Goal: Task Accomplishment & Management: Use online tool/utility

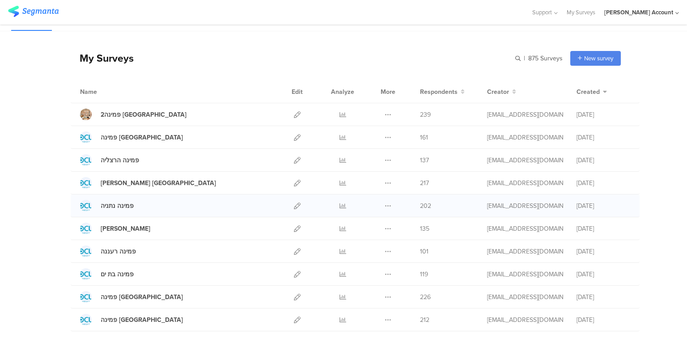
scroll to position [18, 0]
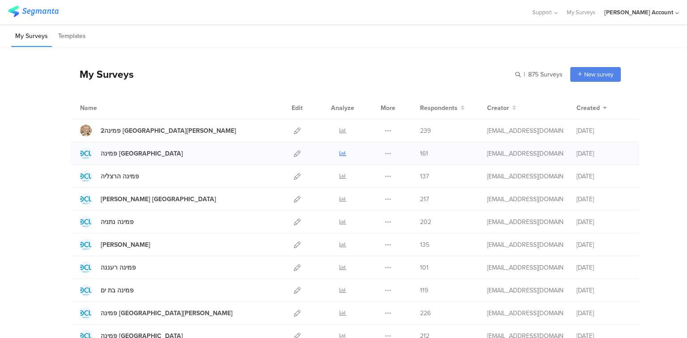
click at [342, 152] on icon at bounding box center [343, 153] width 7 height 7
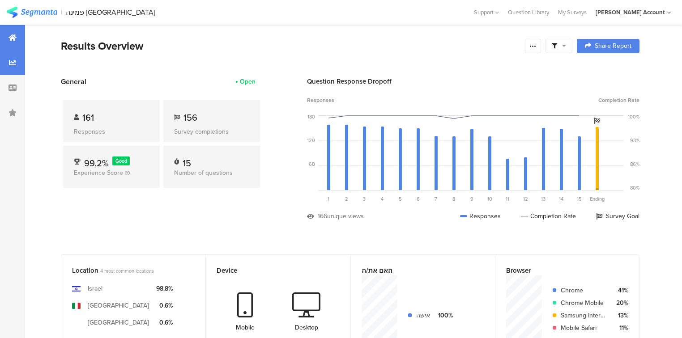
click at [17, 66] on div at bounding box center [12, 62] width 25 height 25
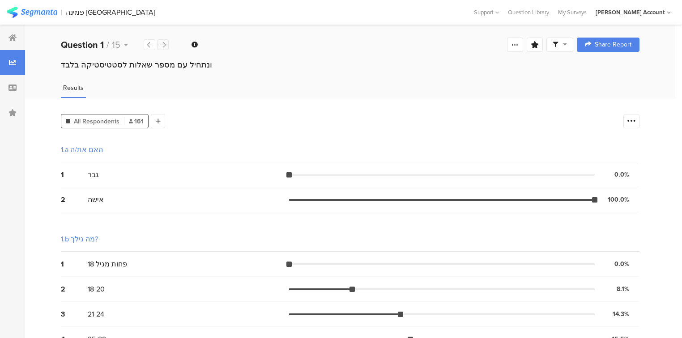
click at [163, 46] on icon at bounding box center [163, 45] width 5 height 6
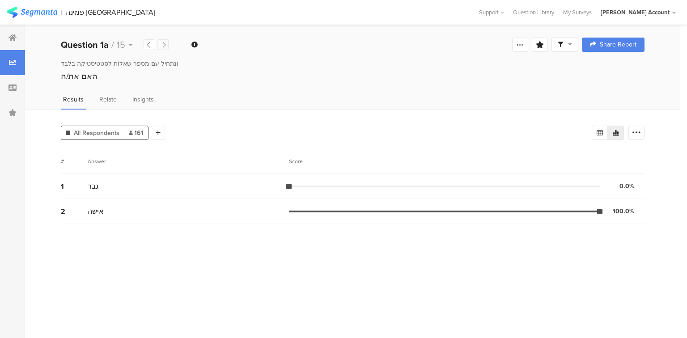
click at [163, 46] on icon at bounding box center [163, 45] width 5 height 6
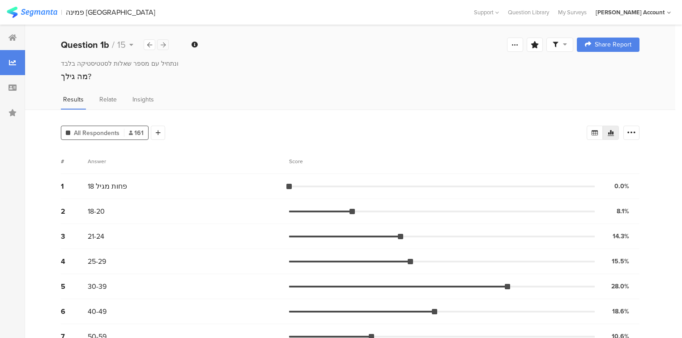
click at [163, 46] on icon at bounding box center [163, 45] width 5 height 6
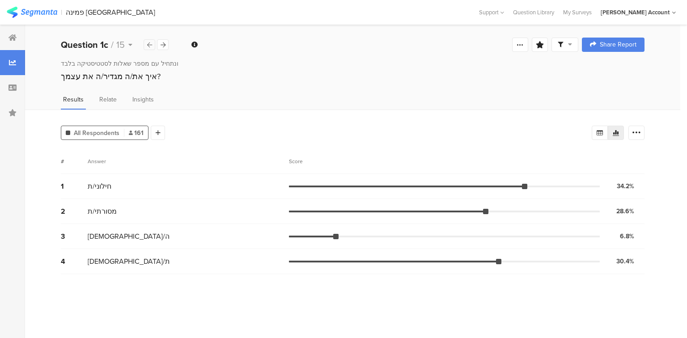
click at [147, 42] on icon at bounding box center [149, 45] width 5 height 6
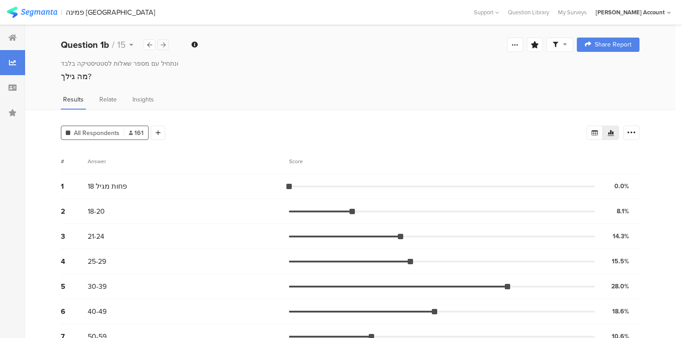
click at [161, 42] on icon at bounding box center [163, 45] width 5 height 6
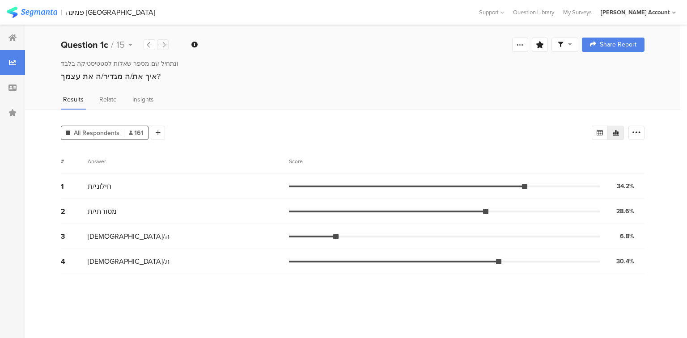
click at [161, 43] on icon at bounding box center [163, 45] width 5 height 6
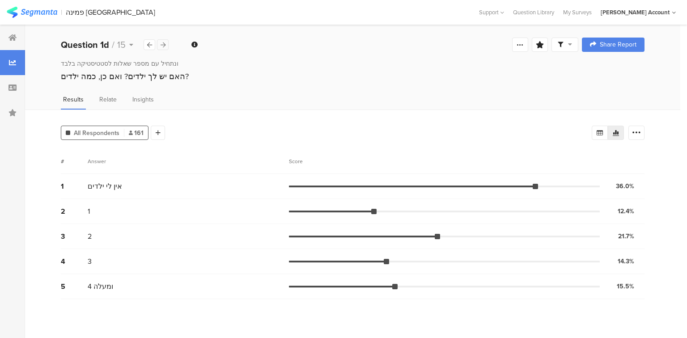
click at [161, 43] on icon at bounding box center [163, 45] width 5 height 6
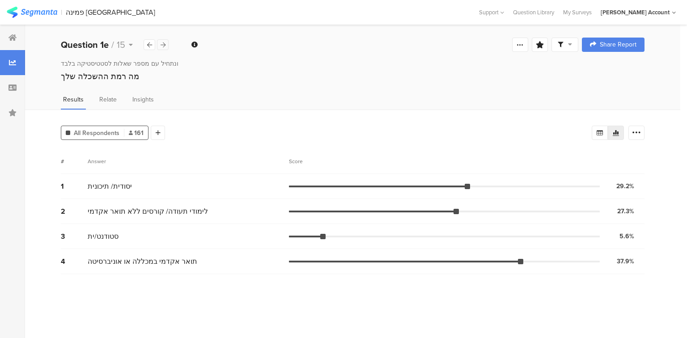
click at [161, 43] on icon at bounding box center [163, 45] width 5 height 6
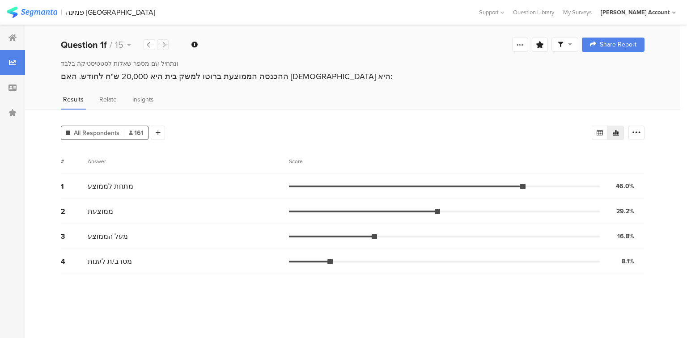
click at [161, 43] on icon at bounding box center [163, 45] width 5 height 6
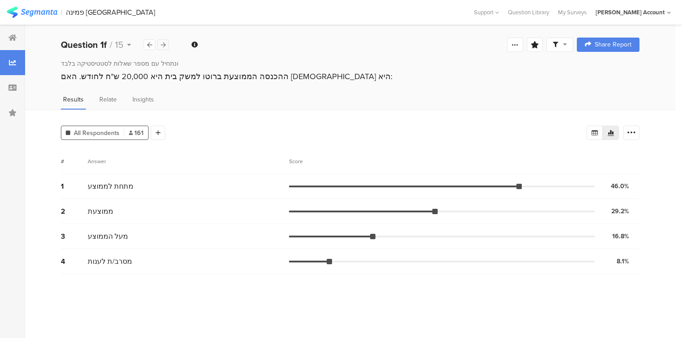
click at [161, 43] on icon at bounding box center [163, 45] width 5 height 6
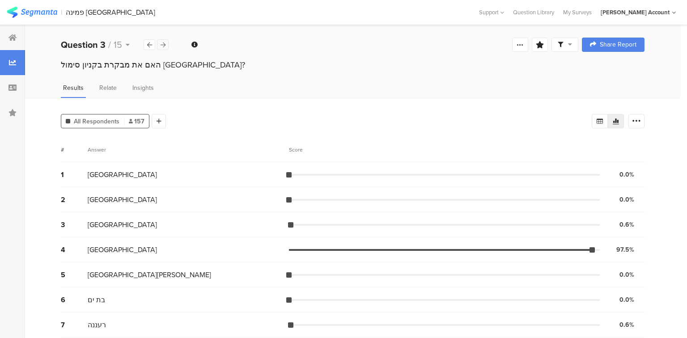
click at [161, 43] on icon at bounding box center [163, 45] width 5 height 6
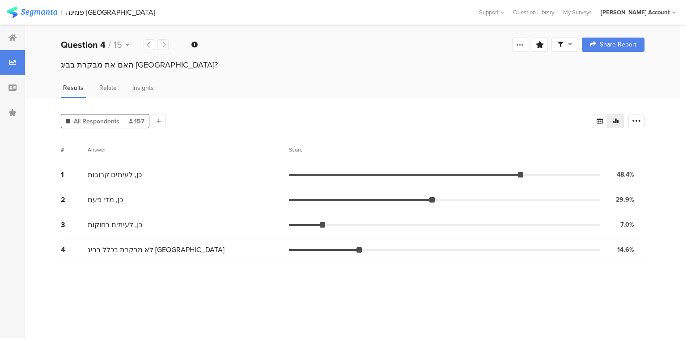
click at [161, 43] on icon at bounding box center [163, 45] width 5 height 6
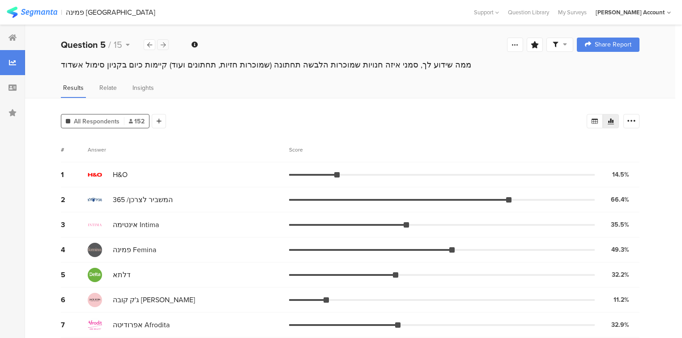
click at [161, 43] on icon at bounding box center [163, 45] width 5 height 6
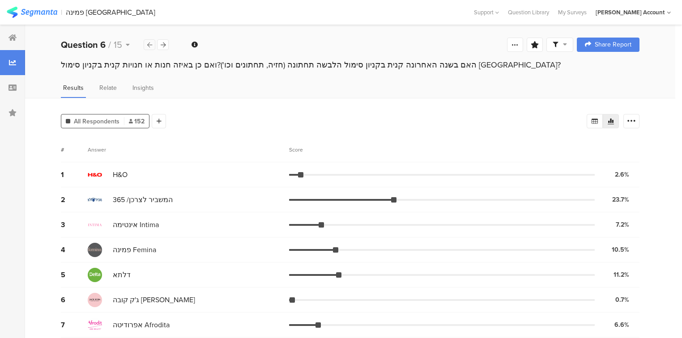
click at [150, 49] on div at bounding box center [150, 44] width 12 height 11
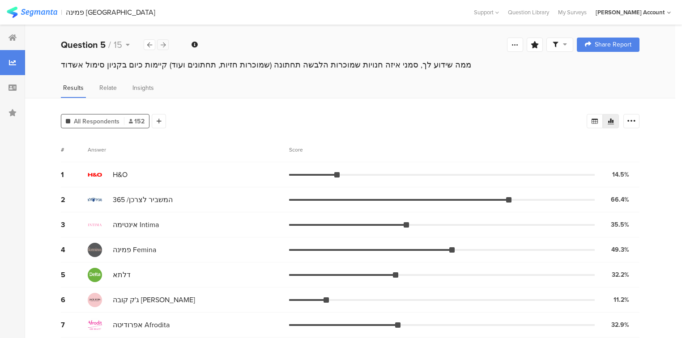
click at [163, 43] on icon at bounding box center [163, 45] width 5 height 6
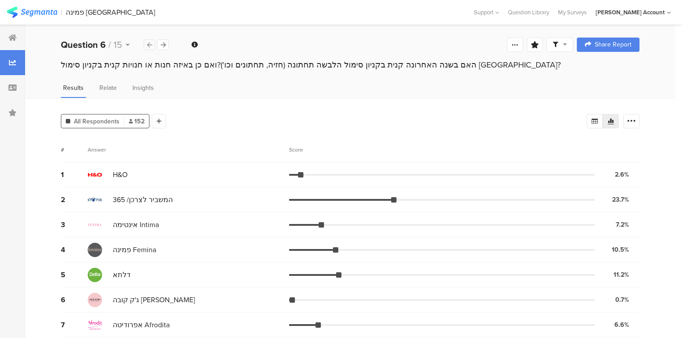
click at [154, 43] on div at bounding box center [150, 44] width 12 height 11
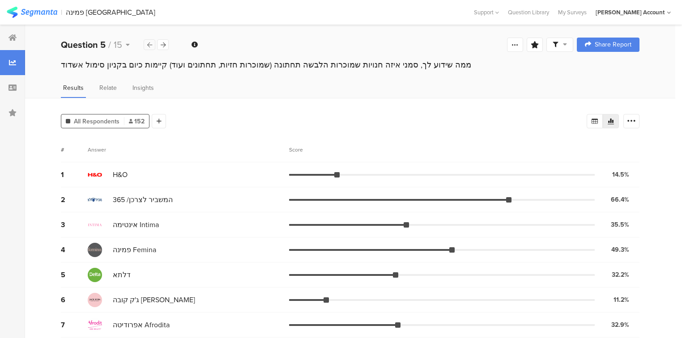
click at [153, 43] on div at bounding box center [150, 44] width 12 height 11
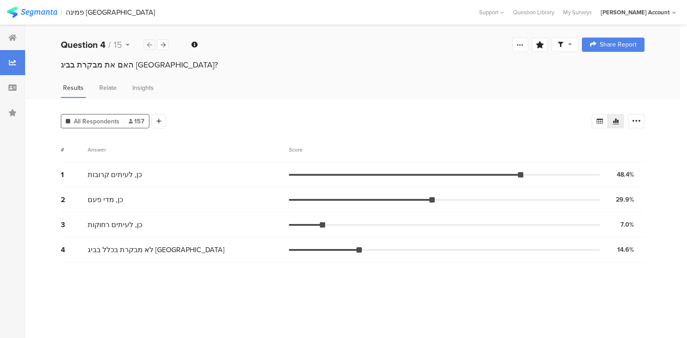
click at [152, 45] on div at bounding box center [150, 44] width 12 height 11
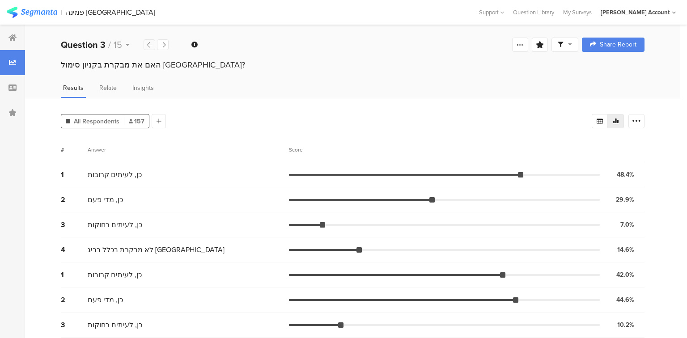
click at [152, 45] on div at bounding box center [150, 44] width 12 height 11
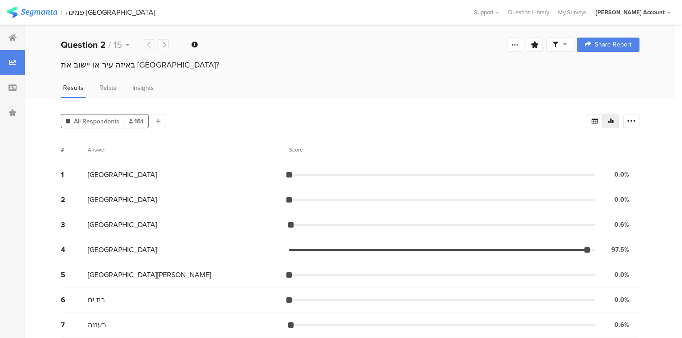
click at [152, 45] on div at bounding box center [150, 44] width 12 height 11
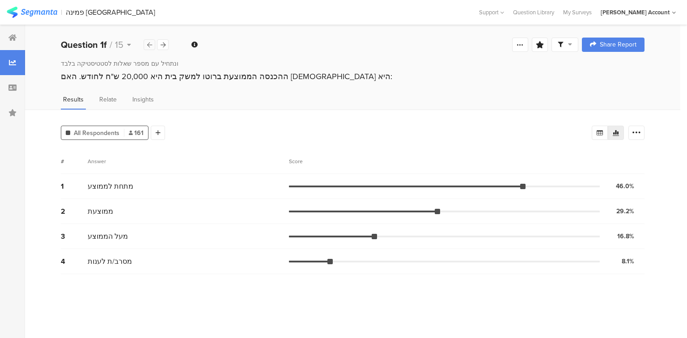
click at [152, 45] on div at bounding box center [150, 44] width 12 height 11
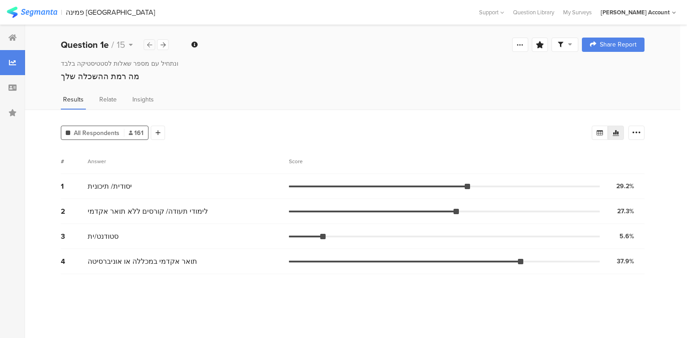
click at [152, 45] on div at bounding box center [150, 44] width 12 height 11
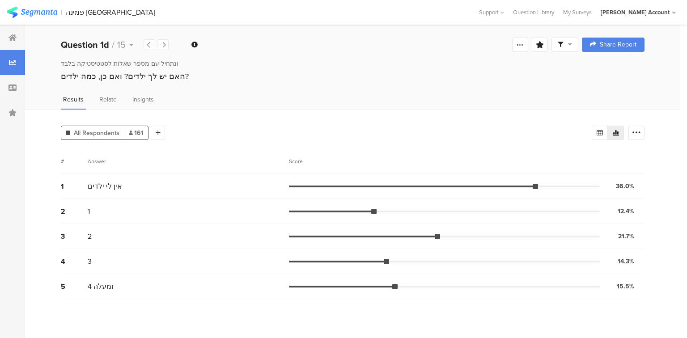
click at [556, 46] on div at bounding box center [565, 45] width 27 height 14
click at [610, 68] on span at bounding box center [606, 70] width 13 height 7
click at [568, 45] on icon at bounding box center [570, 44] width 4 height 6
click at [166, 42] on div at bounding box center [163, 44] width 12 height 11
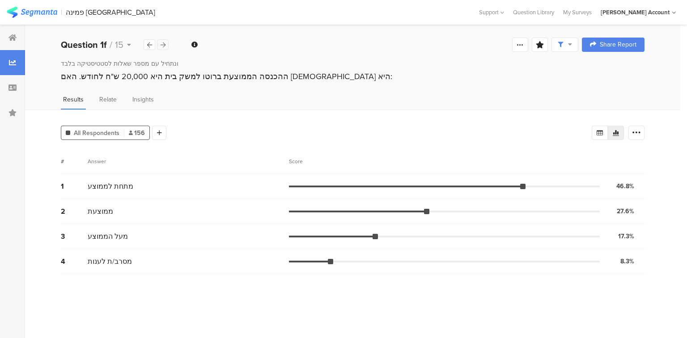
click at [166, 42] on div at bounding box center [163, 44] width 12 height 11
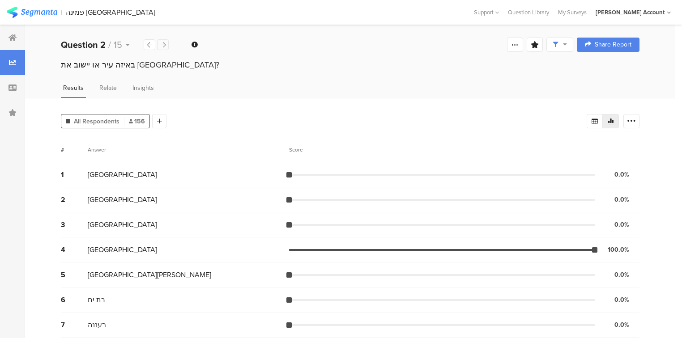
click at [166, 42] on div at bounding box center [163, 44] width 12 height 11
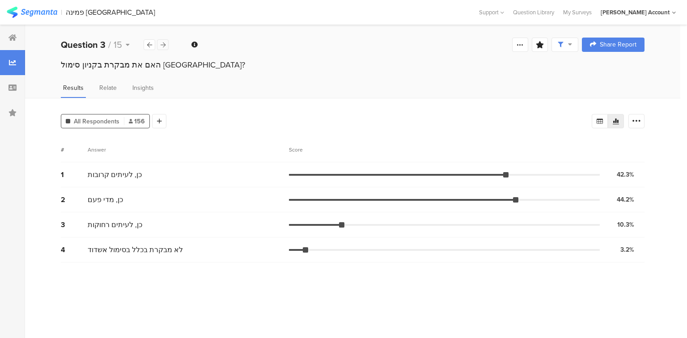
click at [166, 42] on div at bounding box center [163, 44] width 12 height 11
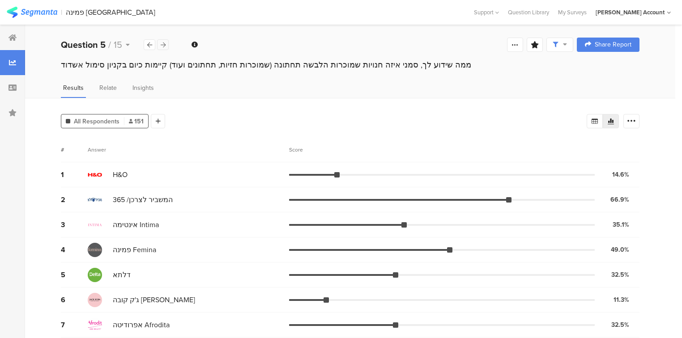
click at [166, 42] on div at bounding box center [163, 44] width 12 height 11
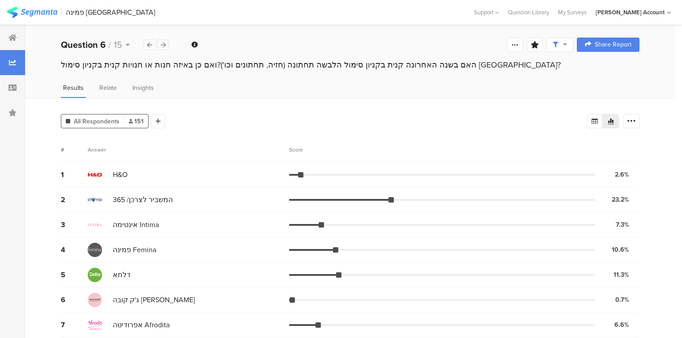
click at [166, 42] on div at bounding box center [163, 44] width 12 height 11
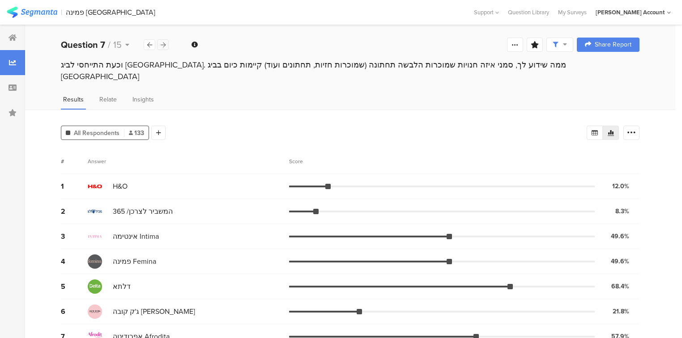
click at [166, 42] on div at bounding box center [163, 44] width 12 height 11
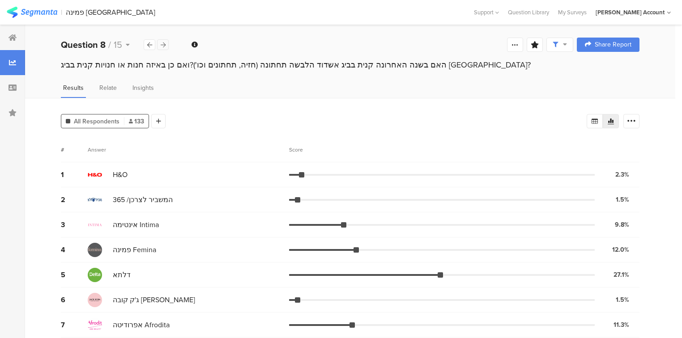
click at [166, 42] on div at bounding box center [163, 44] width 12 height 11
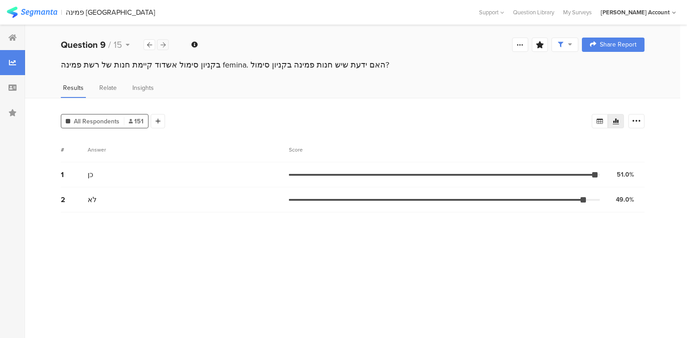
click at [165, 42] on icon at bounding box center [163, 45] width 5 height 6
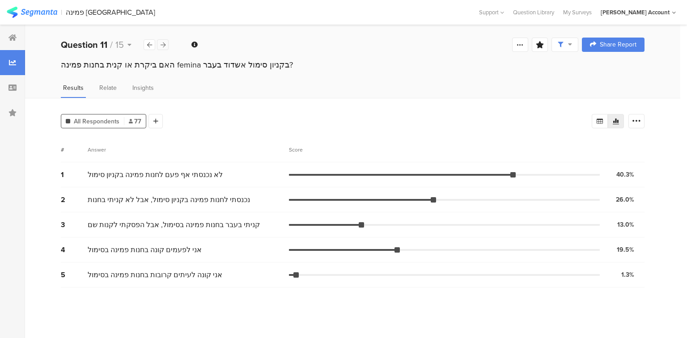
click at [165, 42] on icon at bounding box center [163, 45] width 5 height 6
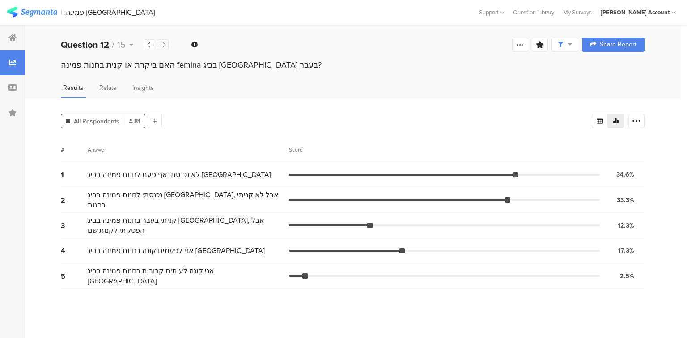
click at [165, 42] on icon at bounding box center [163, 45] width 5 height 6
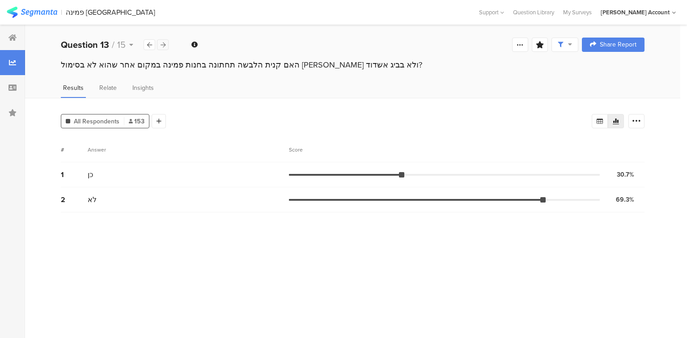
click at [165, 42] on icon at bounding box center [163, 45] width 5 height 6
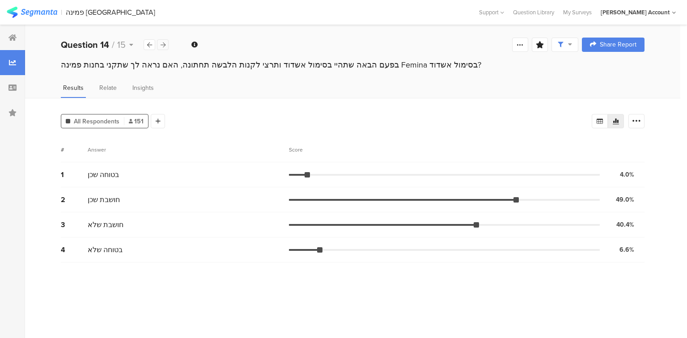
click at [165, 42] on icon at bounding box center [163, 45] width 5 height 6
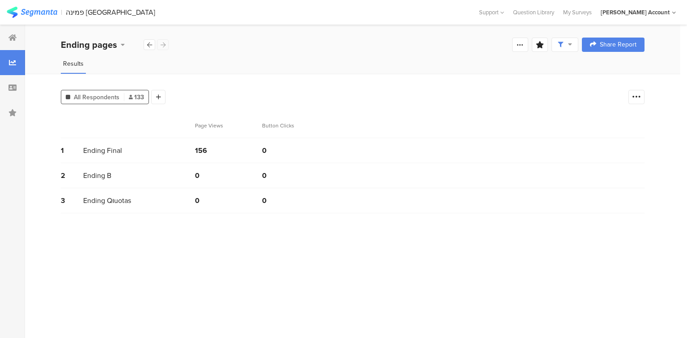
click at [165, 41] on div "Ending pages" at bounding box center [115, 44] width 108 height 13
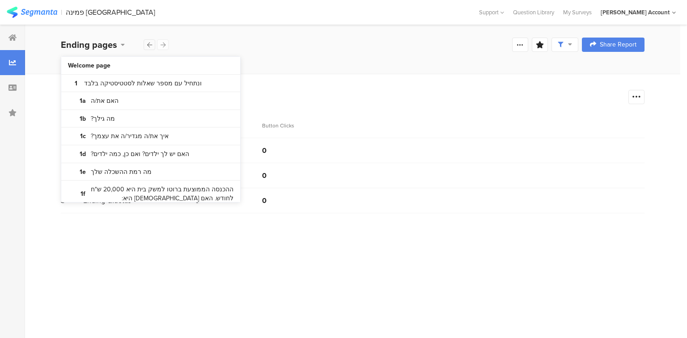
click at [150, 45] on icon at bounding box center [149, 45] width 5 height 6
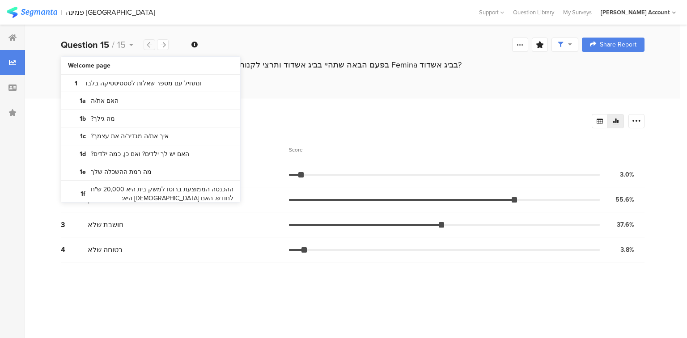
click at [150, 45] on icon at bounding box center [149, 45] width 5 height 6
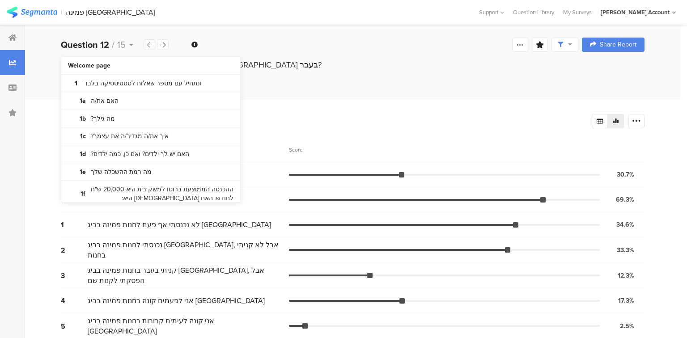
click at [150, 45] on icon at bounding box center [149, 45] width 5 height 6
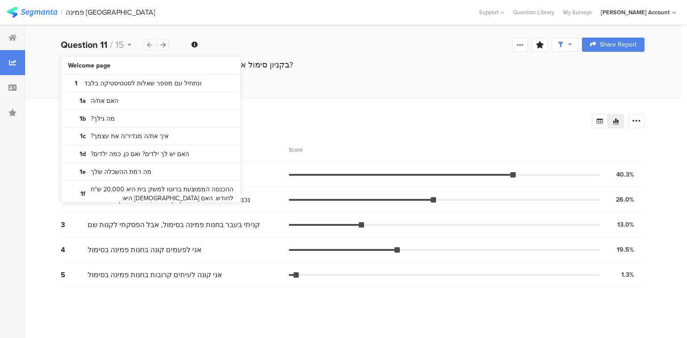
click at [150, 45] on icon at bounding box center [149, 45] width 5 height 6
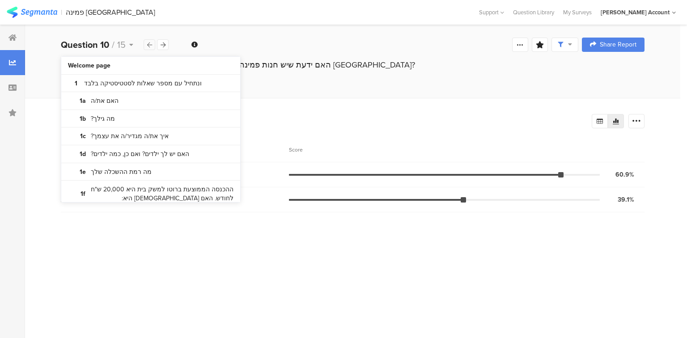
click at [150, 45] on icon at bounding box center [149, 45] width 5 height 6
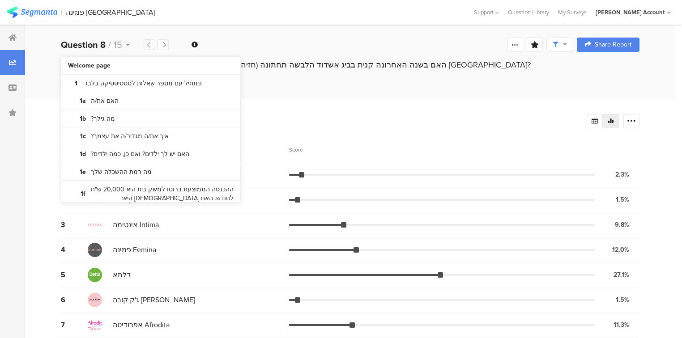
click at [150, 45] on icon at bounding box center [149, 45] width 5 height 6
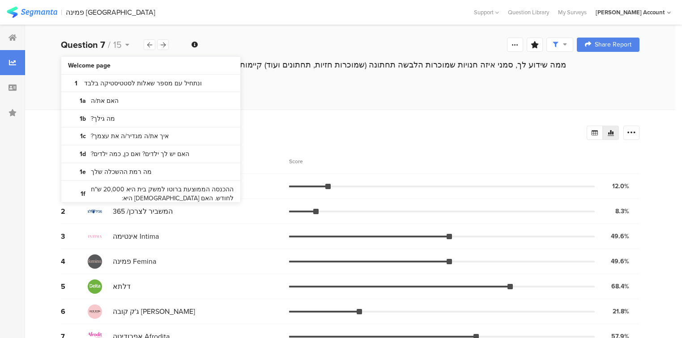
click at [252, 34] on div "Question 7 / 15 Question Type Image Choice Required This question was required …" at bounding box center [350, 44] width 650 height 29
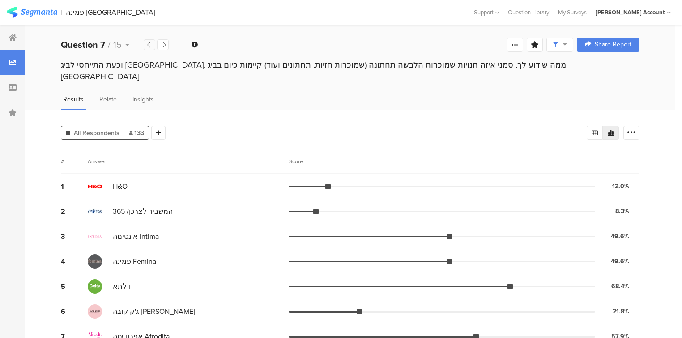
click at [151, 45] on icon at bounding box center [149, 45] width 5 height 6
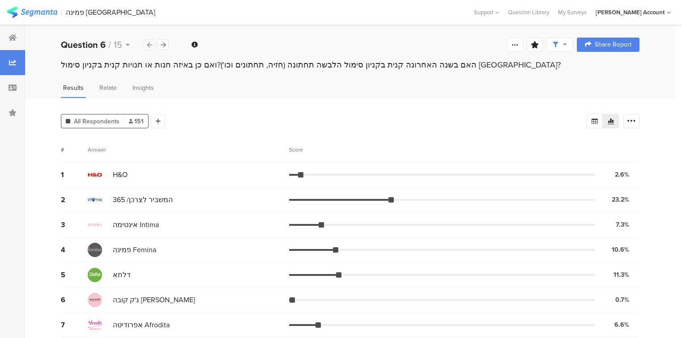
click at [151, 45] on icon at bounding box center [149, 45] width 5 height 6
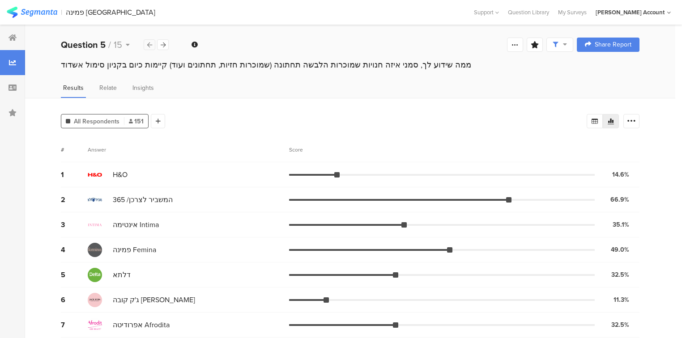
click at [151, 45] on icon at bounding box center [149, 45] width 5 height 6
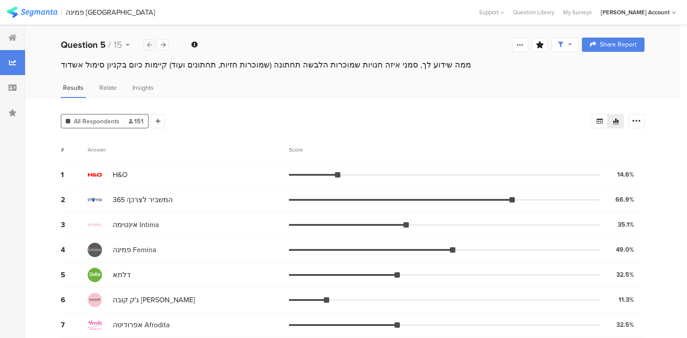
click at [151, 45] on icon at bounding box center [149, 45] width 5 height 6
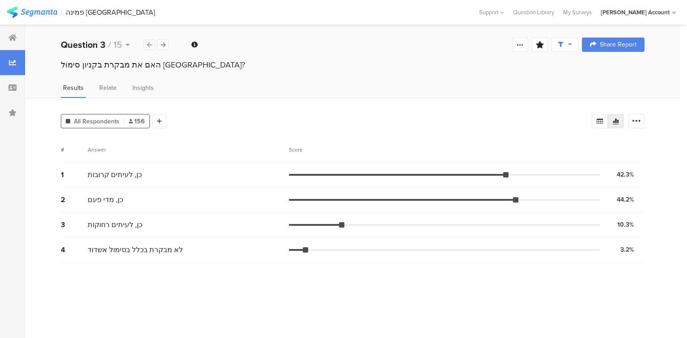
click at [150, 43] on icon at bounding box center [149, 45] width 5 height 6
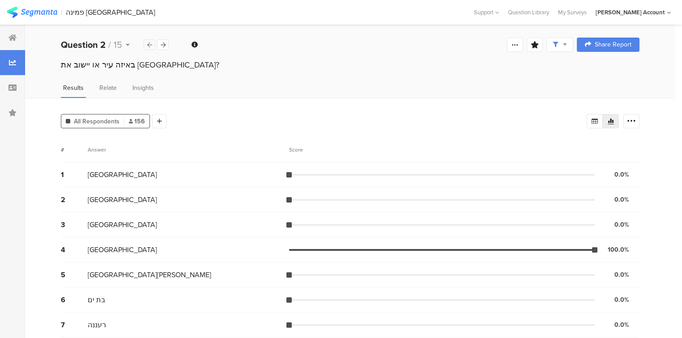
click at [150, 43] on icon at bounding box center [149, 45] width 5 height 6
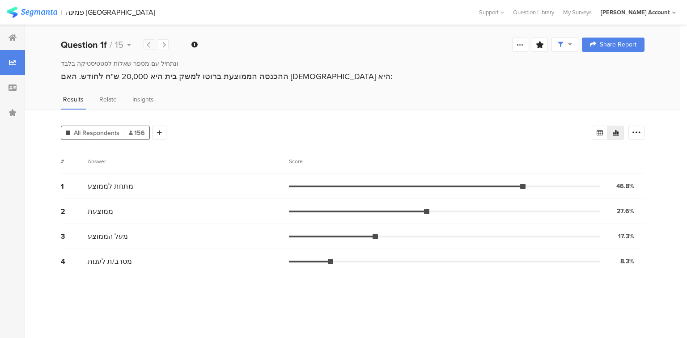
click at [147, 47] on icon at bounding box center [149, 45] width 5 height 6
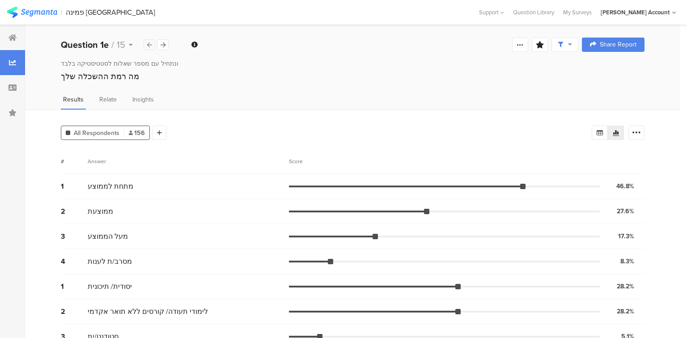
click at [147, 47] on icon at bounding box center [149, 45] width 5 height 6
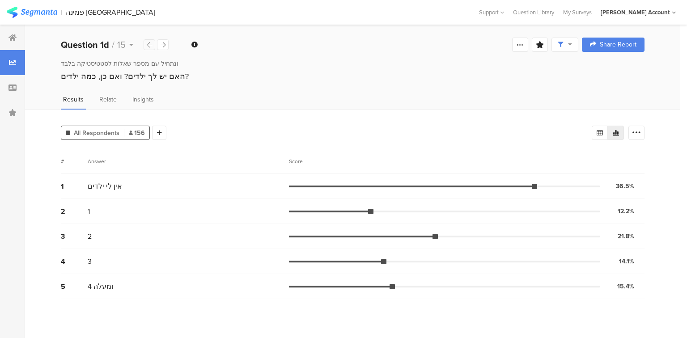
click at [147, 47] on icon at bounding box center [149, 45] width 5 height 6
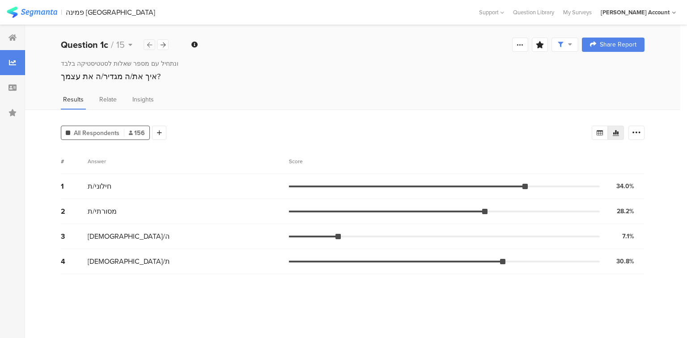
click at [147, 47] on icon at bounding box center [149, 45] width 5 height 6
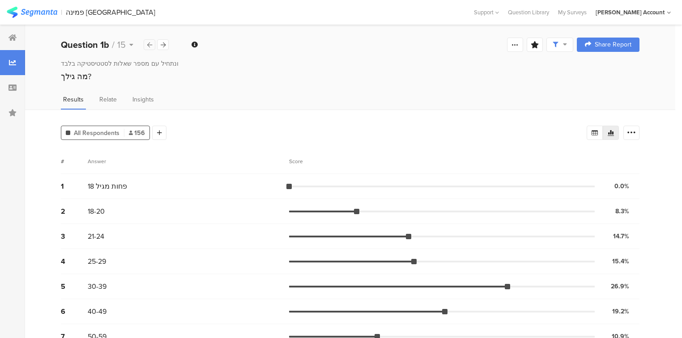
click at [147, 47] on icon at bounding box center [149, 45] width 5 height 6
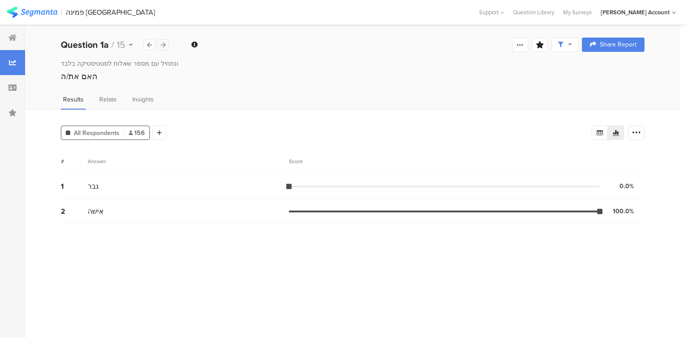
click at [164, 47] on icon at bounding box center [163, 45] width 5 height 6
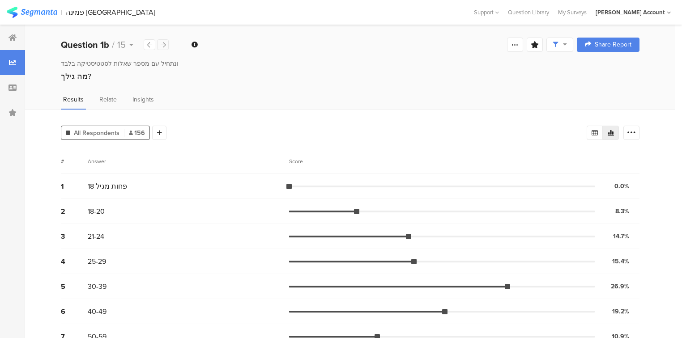
click at [165, 44] on icon at bounding box center [163, 45] width 5 height 6
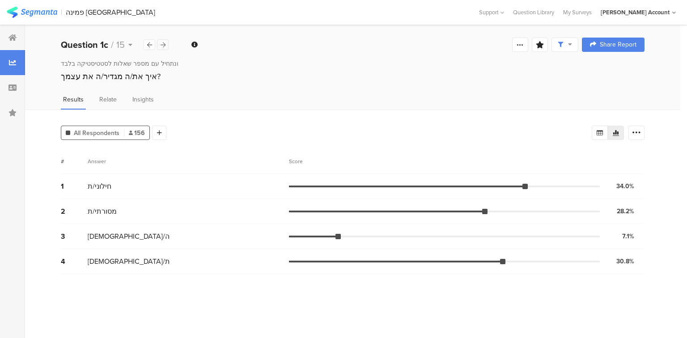
click at [161, 46] on icon at bounding box center [163, 45] width 5 height 6
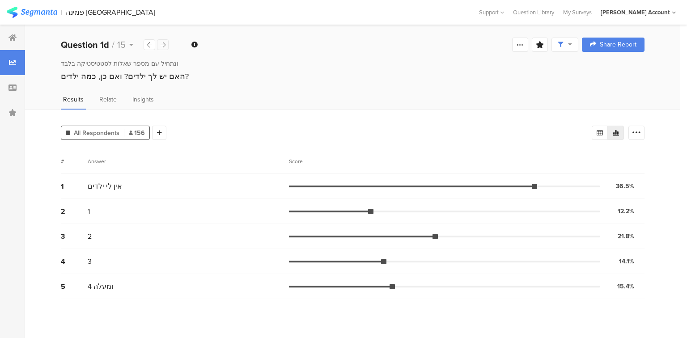
click at [166, 46] on div at bounding box center [163, 44] width 12 height 11
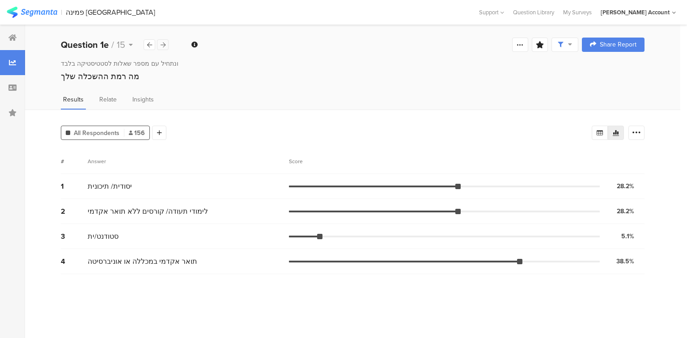
click at [166, 45] on div at bounding box center [163, 44] width 12 height 11
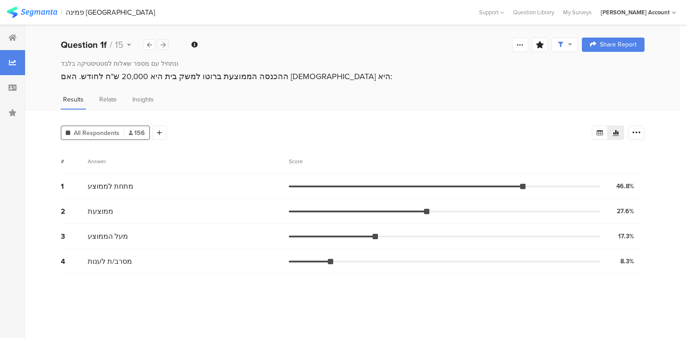
click at [163, 43] on icon at bounding box center [163, 45] width 5 height 6
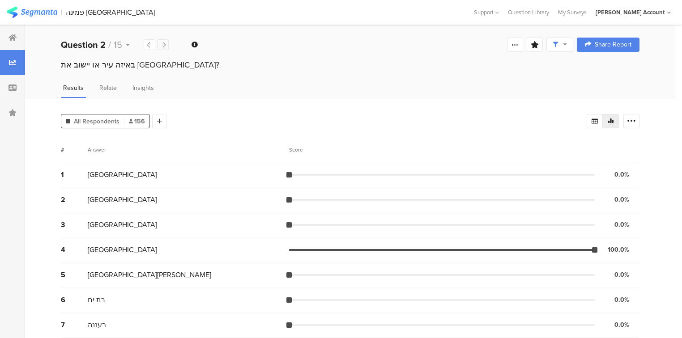
click at [162, 46] on icon at bounding box center [163, 45] width 5 height 6
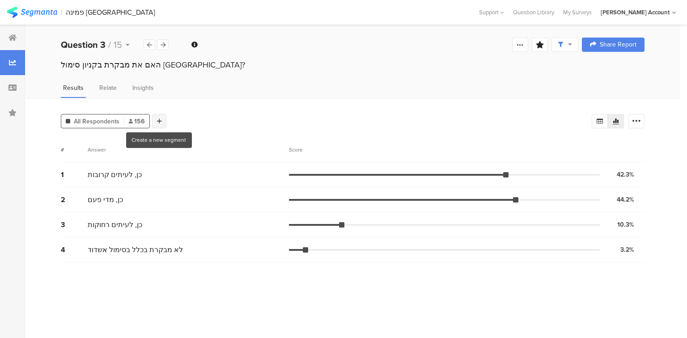
click at [163, 120] on div at bounding box center [159, 121] width 14 height 14
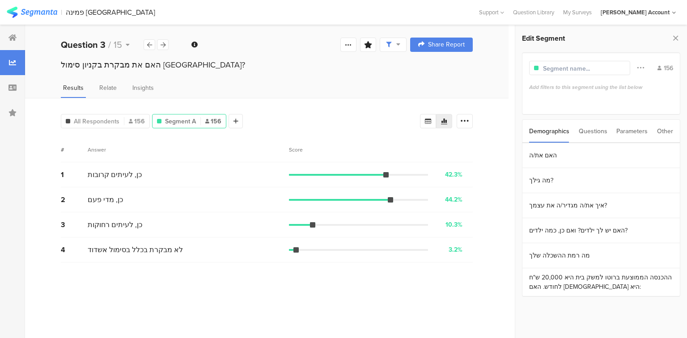
click at [594, 131] on div "Questions" at bounding box center [593, 131] width 29 height 23
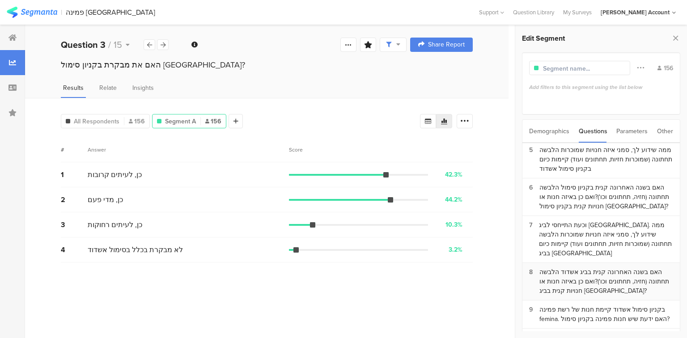
scroll to position [89, 0]
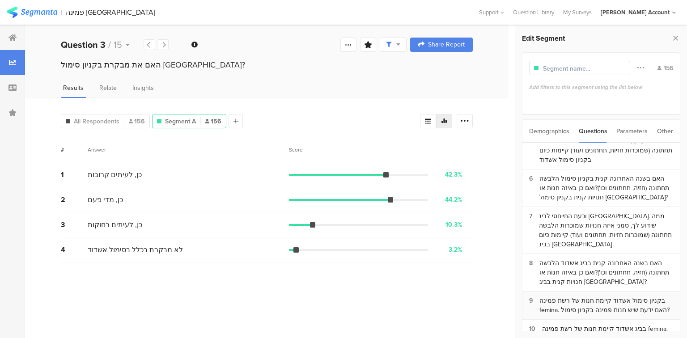
click at [600, 296] on div "בקניון סימול אשדוד קיימת חנות של רשת פמינה femina. האם ידעת שיש חנות פמינה בקני…" at bounding box center [607, 305] width 134 height 19
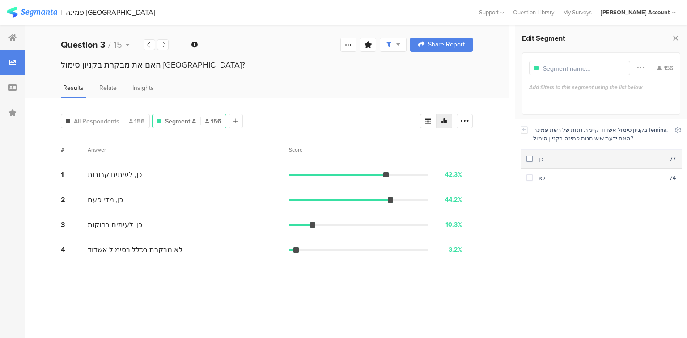
click at [562, 163] on section "כן 77" at bounding box center [601, 159] width 161 height 19
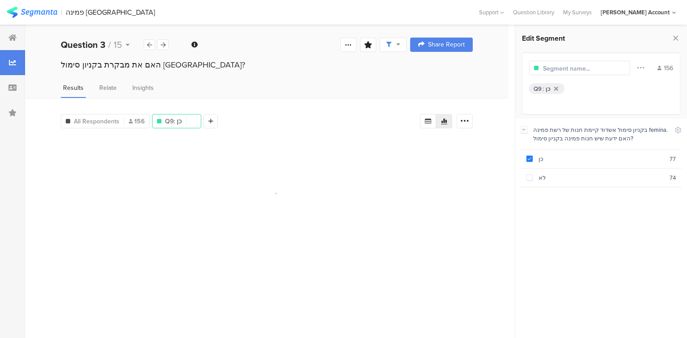
click at [566, 72] on input "text" at bounding box center [582, 68] width 78 height 9
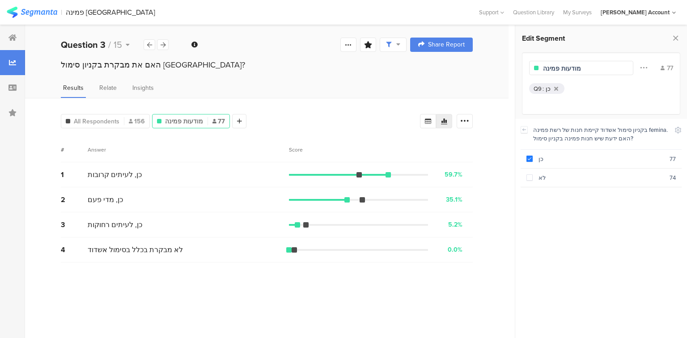
type input "מודעות פמינה"
click at [335, 92] on div "Results Relate Insights" at bounding box center [267, 90] width 484 height 15
click at [244, 91] on div "Results Relate Insights" at bounding box center [267, 90] width 484 height 15
click at [108, 120] on span "All Respondents" at bounding box center [97, 121] width 46 height 9
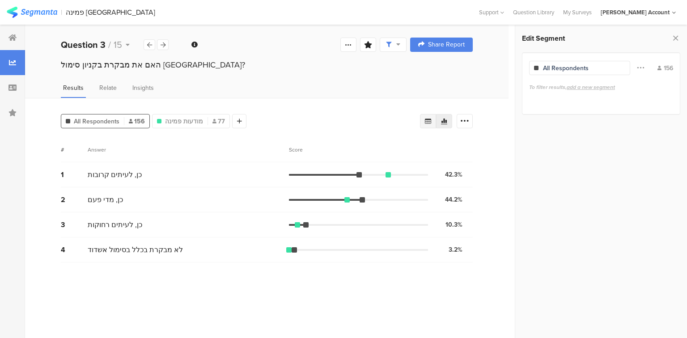
click at [430, 121] on icon at bounding box center [428, 121] width 7 height 7
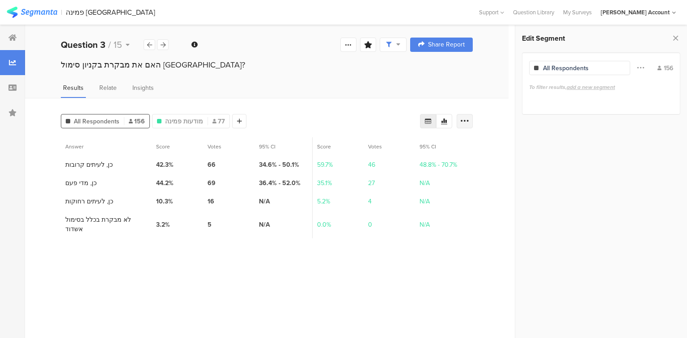
click at [467, 119] on icon at bounding box center [464, 121] width 9 height 9
click at [447, 141] on div "Export as Excel" at bounding box center [411, 146] width 112 height 16
click at [467, 144] on div "Export as Excel" at bounding box center [411, 146] width 112 height 16
click at [464, 144] on icon at bounding box center [462, 146] width 6 height 9
click at [176, 117] on span "מודעות פמינה" at bounding box center [184, 121] width 38 height 9
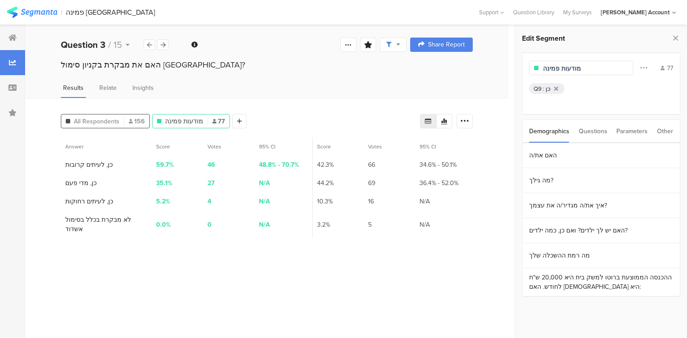
click at [108, 119] on span "All Respondents" at bounding box center [97, 121] width 46 height 9
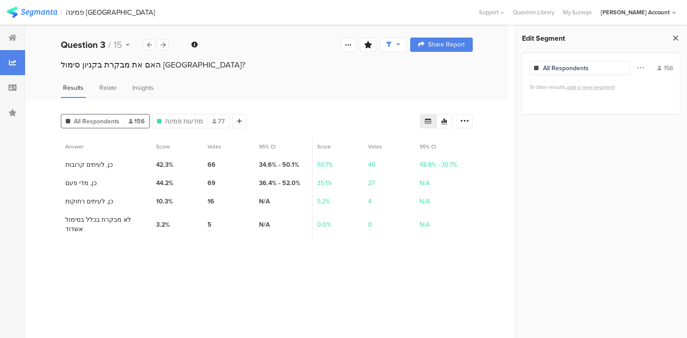
click at [673, 38] on icon at bounding box center [675, 38] width 9 height 13
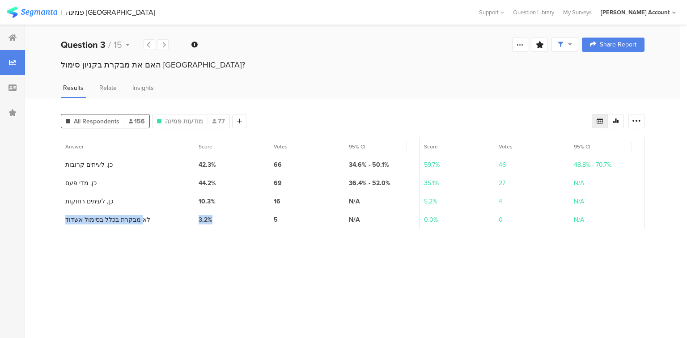
drag, startPoint x: 217, startPoint y: 218, endPoint x: 139, endPoint y: 217, distance: 77.9
click at [139, 217] on div "4 לא מבקרת בכלל בסימול אשדוד 3.2% 5 N/A 0.0% 0 N/A" at bounding box center [353, 220] width 584 height 18
click at [139, 217] on section "4 לא מבקרת בכלל בסימול אשדוד" at bounding box center [107, 219] width 85 height 9
click at [203, 217] on span "3.2%" at bounding box center [206, 219] width 14 height 9
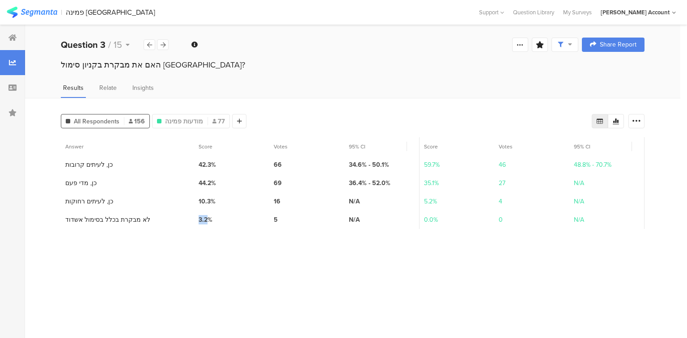
click at [203, 216] on span "3.2%" at bounding box center [206, 219] width 14 height 9
click at [186, 214] on div "4 לא מבקרת בכלל בסימול אשדוד" at bounding box center [127, 220] width 133 height 18
drag, startPoint x: 158, startPoint y: 216, endPoint x: 116, endPoint y: 225, distance: 43.0
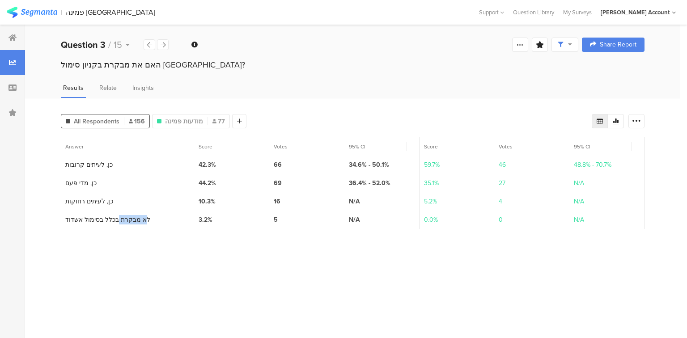
click at [116, 225] on div "4 לא מבקרת בכלל בסימול אשדוד" at bounding box center [127, 220] width 133 height 18
click at [132, 216] on section "4 לא מבקרת בכלל בסימול אשדוד" at bounding box center [107, 219] width 85 height 9
click at [165, 43] on icon at bounding box center [163, 45] width 5 height 6
click at [149, 43] on icon at bounding box center [149, 45] width 5 height 6
click at [168, 45] on div at bounding box center [163, 44] width 12 height 11
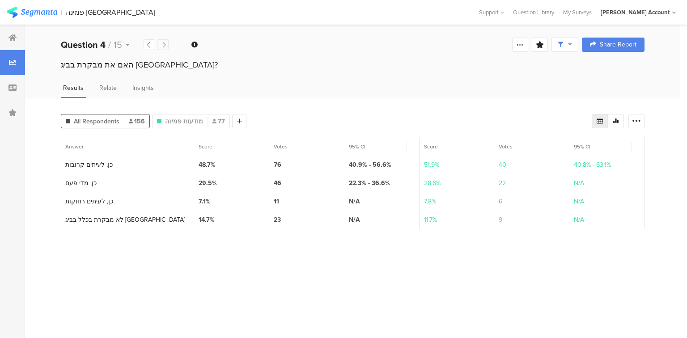
click at [166, 47] on div at bounding box center [163, 44] width 12 height 11
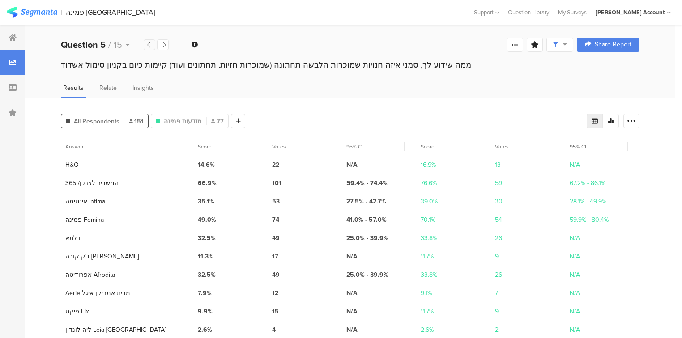
click at [149, 48] on div at bounding box center [150, 44] width 12 height 11
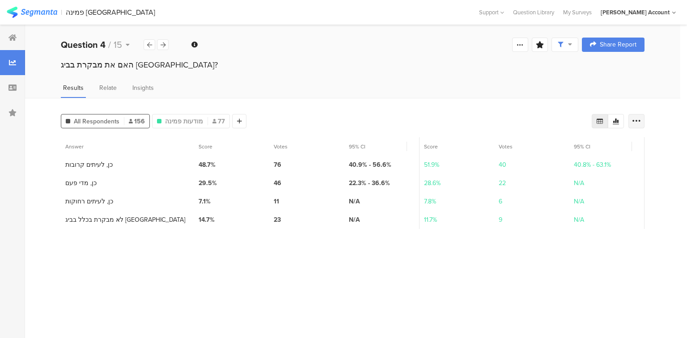
click at [637, 121] on icon at bounding box center [636, 121] width 9 height 9
click at [586, 145] on div "Export as Excel" at bounding box center [583, 146] width 108 height 9
click at [148, 44] on icon at bounding box center [149, 45] width 5 height 6
click at [237, 125] on div at bounding box center [239, 121] width 14 height 14
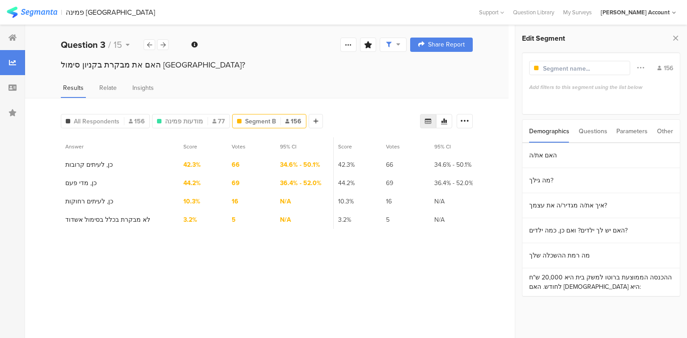
click at [573, 66] on input "text" at bounding box center [582, 68] width 78 height 9
type input "מבקרת בסימול"
click at [591, 127] on div "Questions" at bounding box center [593, 131] width 29 height 23
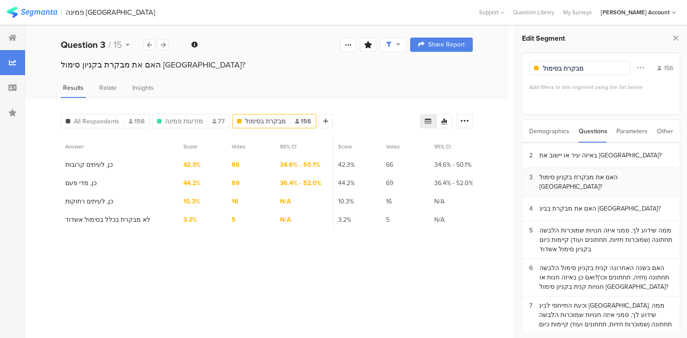
click at [562, 181] on div "האם את מבקרת בקניון סימול [GEOGRAPHIC_DATA]?" at bounding box center [607, 182] width 134 height 19
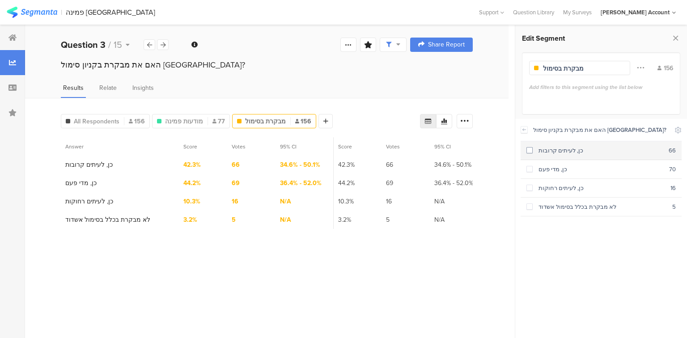
click at [538, 151] on div "כן, לעיתים קרובות" at bounding box center [601, 150] width 136 height 9
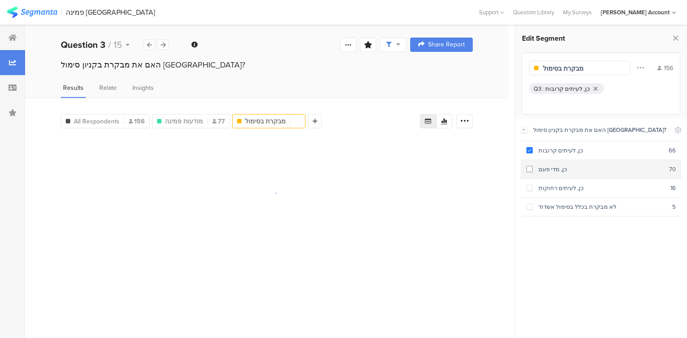
click at [543, 168] on div "כן, מדי פעם" at bounding box center [601, 169] width 136 height 9
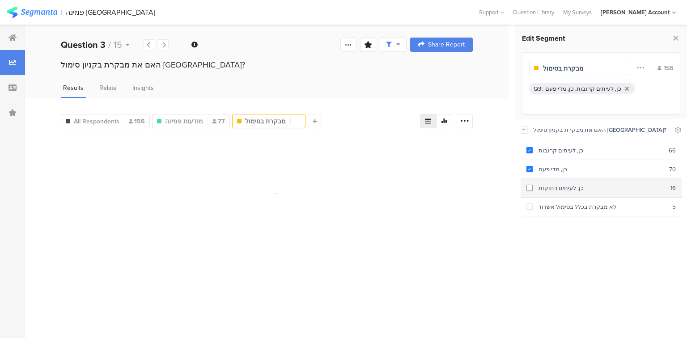
click at [554, 188] on div "כן, לעיתים רחוקות" at bounding box center [602, 188] width 138 height 9
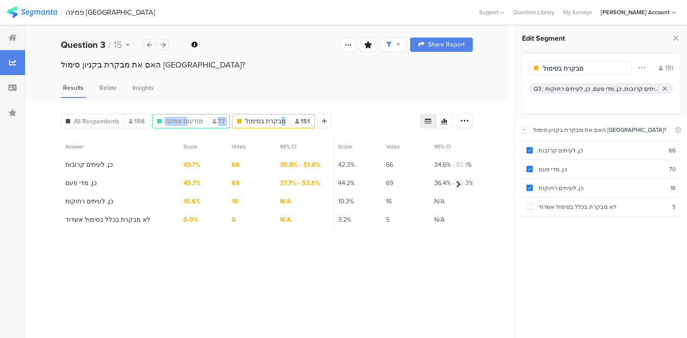
drag, startPoint x: 276, startPoint y: 119, endPoint x: 184, endPoint y: 127, distance: 91.6
click at [184, 127] on div "All Respondents 156 מודעות פמינה 77 מבקרת בסימול 151 Add Segment" at bounding box center [196, 120] width 271 height 18
click at [340, 72] on div "האם את מבקרת בקניון סימול [GEOGRAPHIC_DATA]?" at bounding box center [267, 66] width 484 height 14
click at [322, 120] on icon at bounding box center [324, 121] width 5 height 6
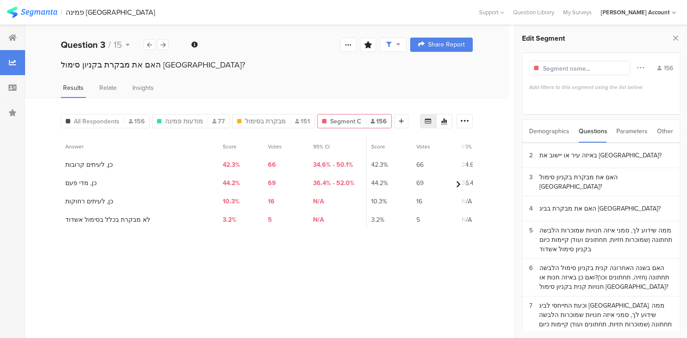
click at [558, 68] on input "text" at bounding box center [582, 68] width 78 height 9
click at [590, 198] on section "4 האם את מבקרת בביג [GEOGRAPHIC_DATA]?" at bounding box center [602, 208] width 158 height 25
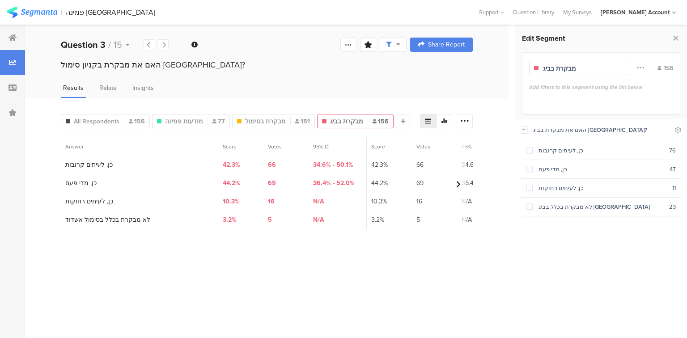
click at [584, 208] on div "Demographics Questions Parameters Other האם את/ה מה גילך? איך את/ה מגדיר/ה את ע…" at bounding box center [601, 225] width 158 height 212
drag, startPoint x: 545, startPoint y: 154, endPoint x: 539, endPoint y: 170, distance: 17.5
click at [545, 154] on div "כן, לעיתים קרובות" at bounding box center [601, 150] width 136 height 9
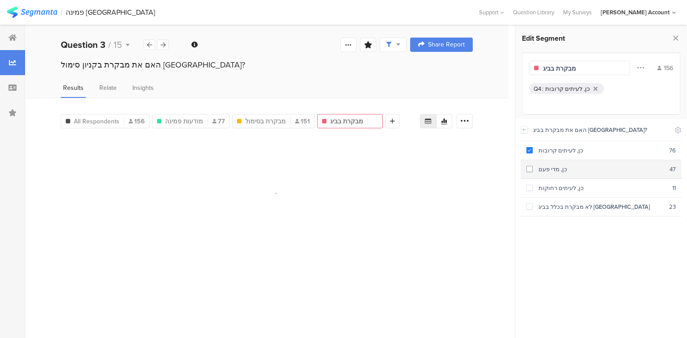
click at [539, 173] on section "כן, מדי פעם 47" at bounding box center [601, 169] width 161 height 19
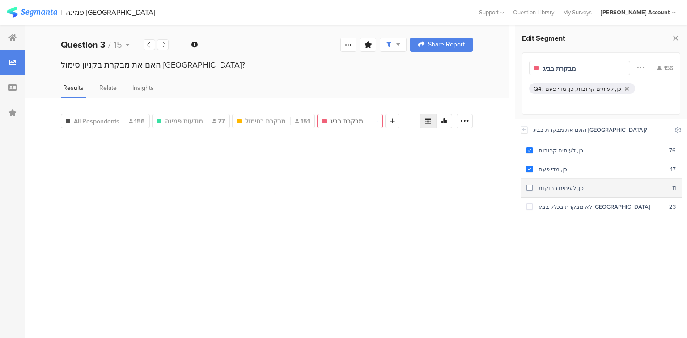
click at [544, 184] on div "כן, לעיתים רחוקות" at bounding box center [603, 188] width 140 height 9
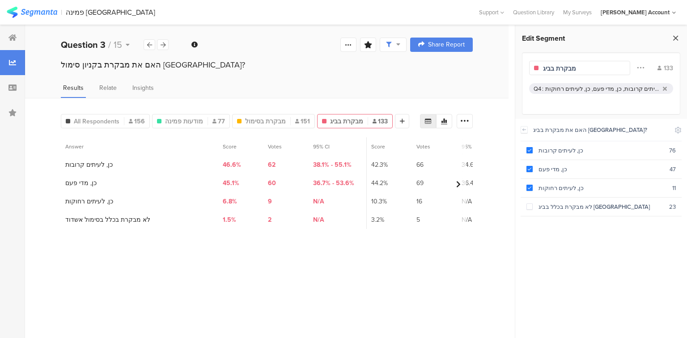
click at [675, 37] on icon at bounding box center [675, 38] width 9 height 13
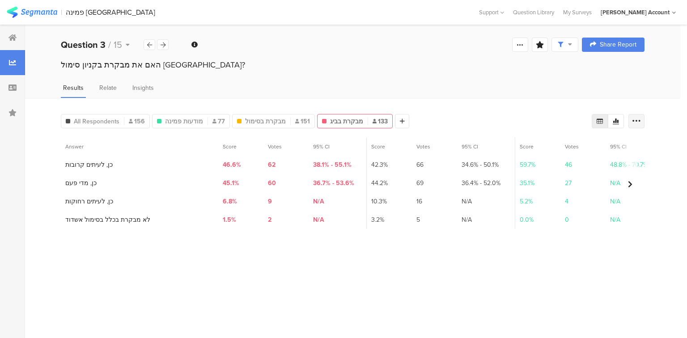
click at [636, 118] on icon at bounding box center [636, 121] width 9 height 9
click at [578, 148] on div "Export as Excel" at bounding box center [583, 146] width 108 height 9
click at [166, 43] on div at bounding box center [163, 44] width 12 height 11
click at [190, 119] on span "מודעות פמינה" at bounding box center [184, 121] width 38 height 9
type input "מודעות פמינה"
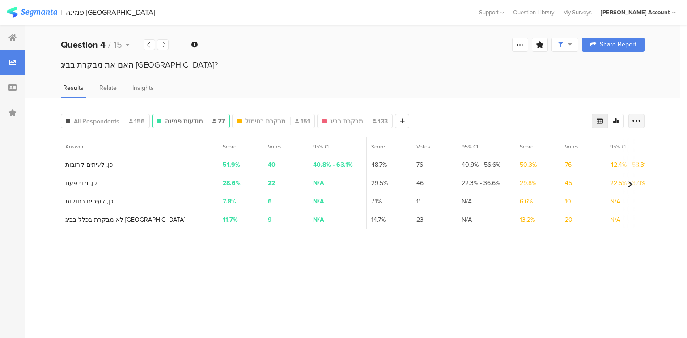
click at [634, 119] on icon at bounding box center [636, 121] width 9 height 9
click at [580, 143] on div "Export as Excel" at bounding box center [583, 146] width 108 height 9
click at [400, 118] on icon at bounding box center [402, 121] width 5 height 6
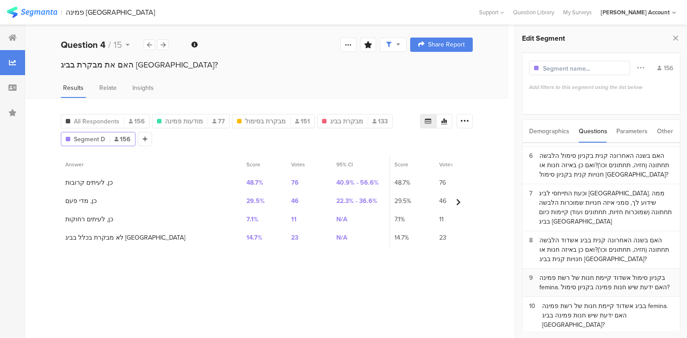
scroll to position [121, 0]
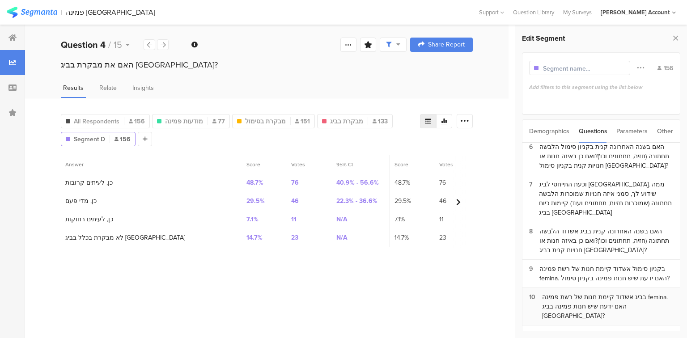
click at [577, 293] on div "בביג אשדוד קיימת חנות של רשת פמינה femina. האם ידעת שיש חנות פמינה בביג [GEOGRA…" at bounding box center [607, 307] width 131 height 28
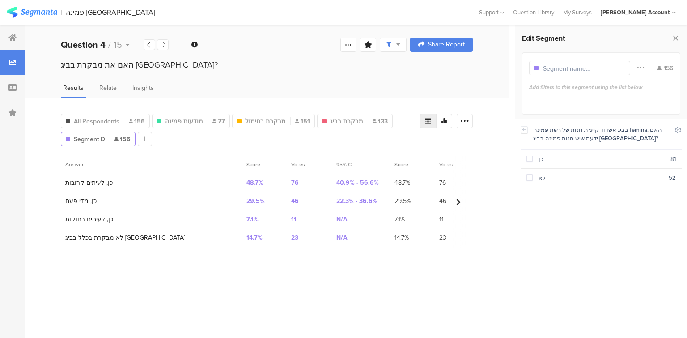
click at [563, 73] on div at bounding box center [579, 68] width 101 height 14
click at [563, 68] on input "text" at bounding box center [582, 68] width 78 height 9
click at [540, 163] on section "כן 81" at bounding box center [601, 159] width 161 height 19
click at [349, 118] on span "מבקרת בביג" at bounding box center [346, 121] width 33 height 9
type input "מבקרת בביג"
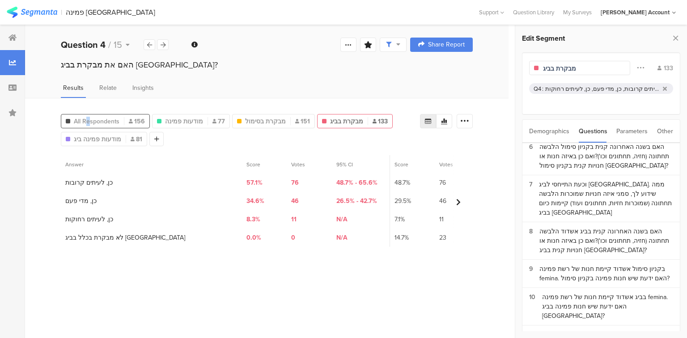
click at [88, 118] on span "All Respondents" at bounding box center [97, 121] width 46 height 9
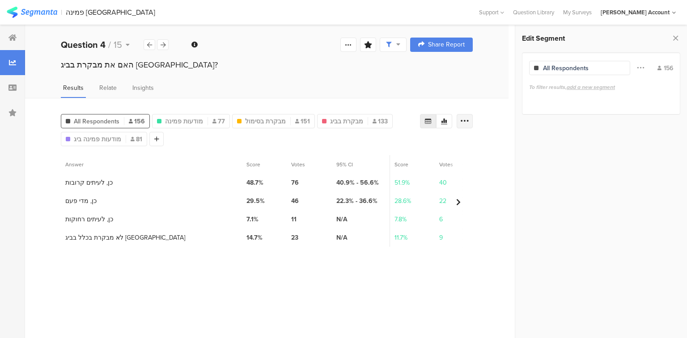
click at [462, 119] on icon at bounding box center [464, 121] width 9 height 9
click at [416, 147] on div "Export as Excel" at bounding box center [411, 146] width 108 height 9
click at [185, 122] on span "מודעות פמינה" at bounding box center [184, 121] width 38 height 9
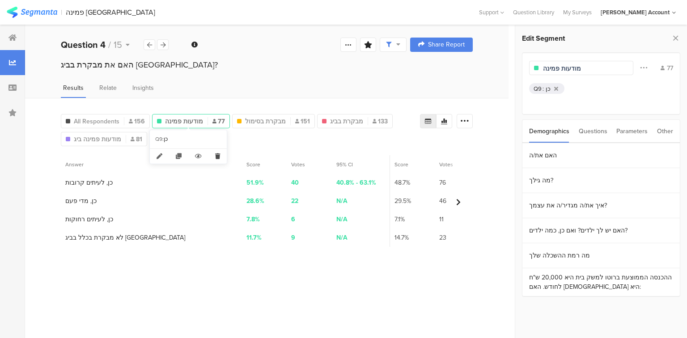
click at [217, 154] on icon at bounding box center [218, 156] width 18 height 15
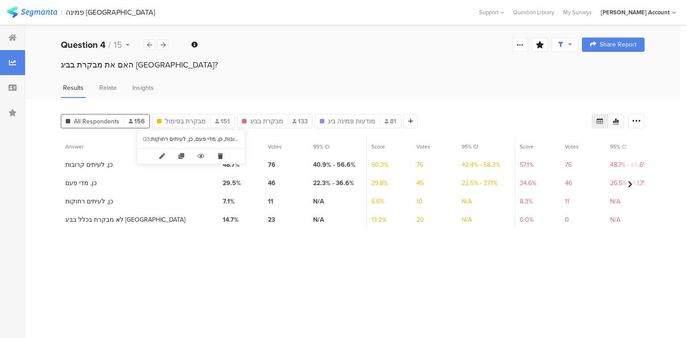
click at [221, 152] on icon at bounding box center [220, 156] width 18 height 15
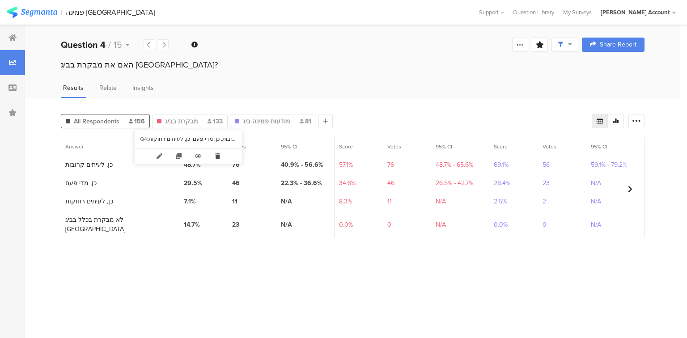
click at [219, 151] on icon at bounding box center [218, 156] width 18 height 15
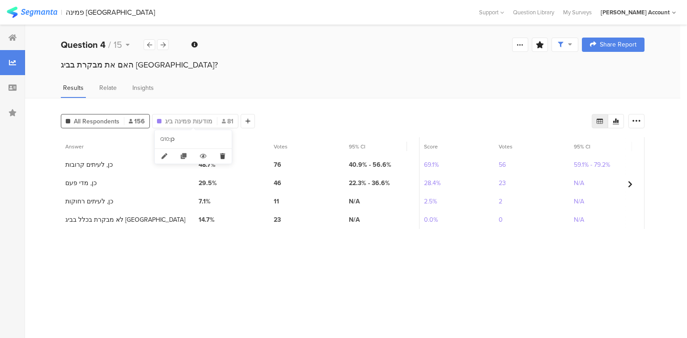
click at [221, 158] on icon at bounding box center [222, 156] width 18 height 15
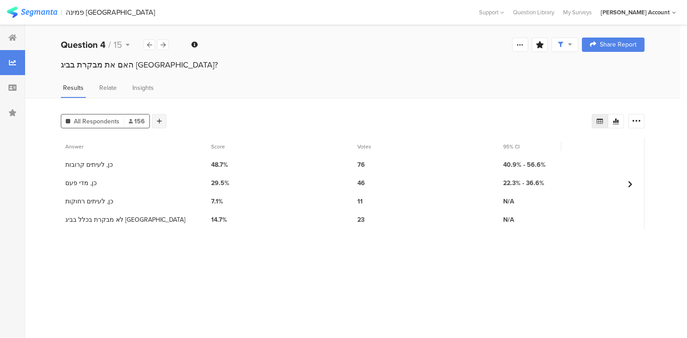
click at [157, 120] on icon at bounding box center [159, 121] width 5 height 6
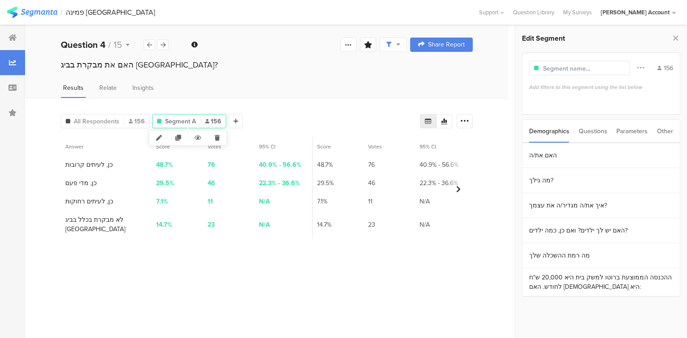
click at [217, 134] on icon at bounding box center [217, 138] width 18 height 15
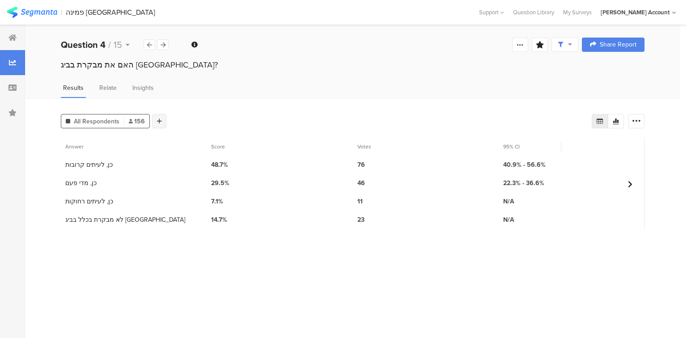
click at [161, 117] on div at bounding box center [159, 121] width 14 height 14
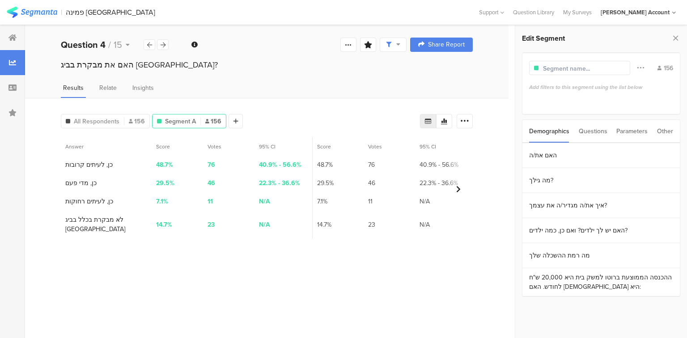
click at [592, 133] on div "Questions" at bounding box center [593, 131] width 29 height 23
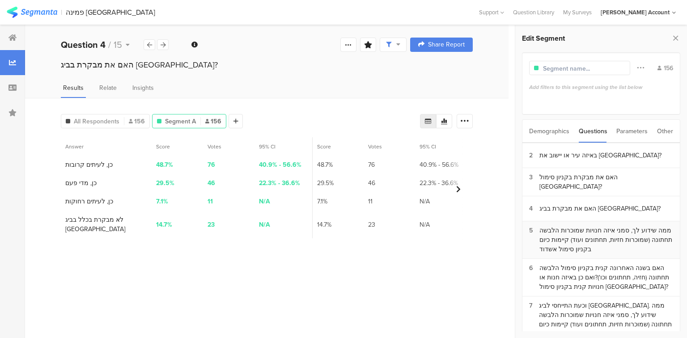
click at [585, 229] on div "ממה שידוע לך, סמני איזה חנויות שמוכרות הלבשה תחתונה (שמוכרות חזיות, תחתונים ועו…" at bounding box center [607, 240] width 134 height 28
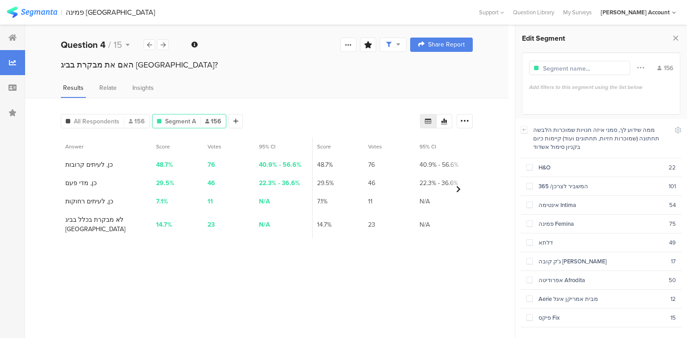
click at [528, 129] on div "ממה שידוע לך, סמני איזה חנויות שמוכרות הלבשה תחתונה (שמוכרות חזיות, תחתונים ועו…" at bounding box center [601, 138] width 161 height 39
click at [525, 127] on icon at bounding box center [524, 129] width 6 height 7
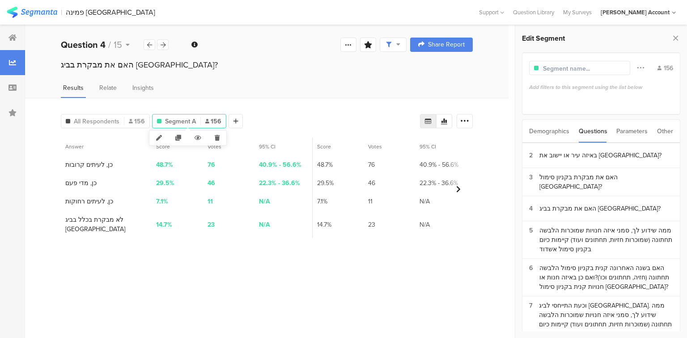
click at [217, 136] on icon at bounding box center [217, 138] width 18 height 15
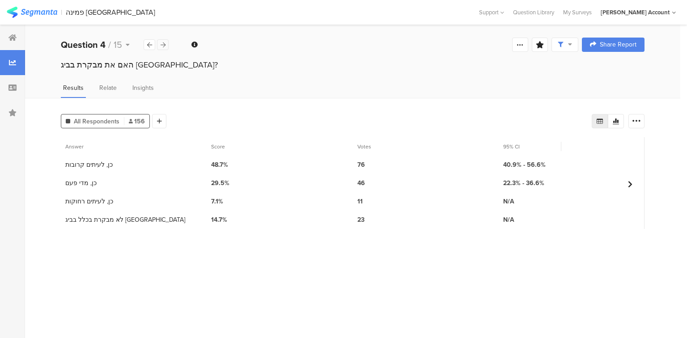
click at [166, 43] on div at bounding box center [163, 44] width 12 height 11
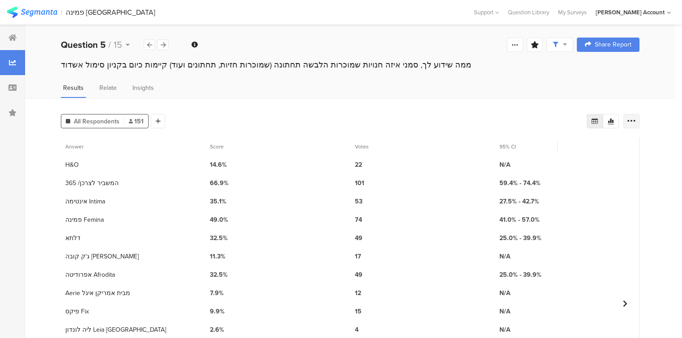
click at [638, 125] on div at bounding box center [631, 121] width 16 height 14
click at [582, 145] on div "Export as Excel" at bounding box center [583, 146] width 108 height 9
click at [161, 46] on icon at bounding box center [163, 45] width 5 height 6
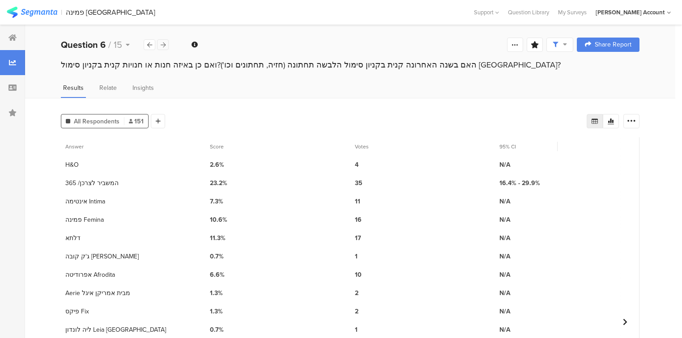
click at [165, 46] on icon at bounding box center [163, 45] width 5 height 6
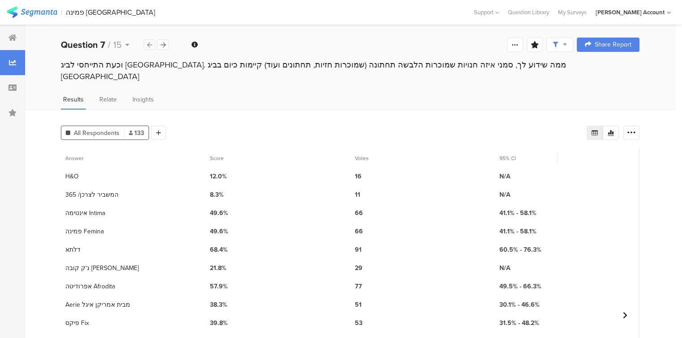
click at [148, 46] on icon at bounding box center [149, 45] width 5 height 6
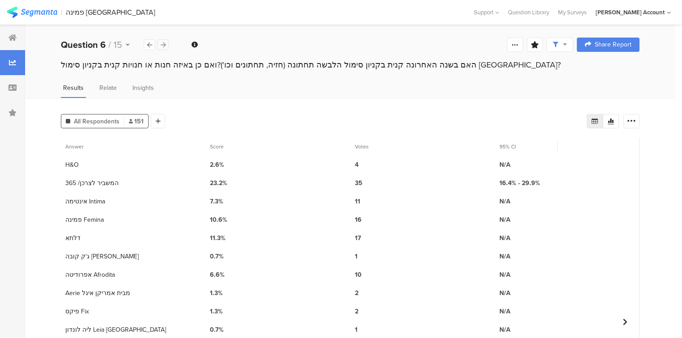
click at [162, 46] on icon at bounding box center [163, 45] width 5 height 6
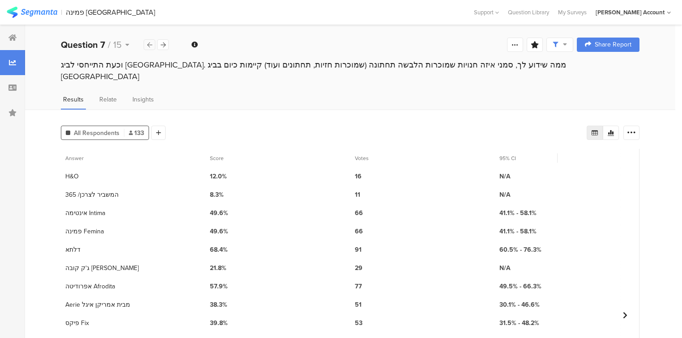
click at [153, 45] on div at bounding box center [150, 44] width 12 height 11
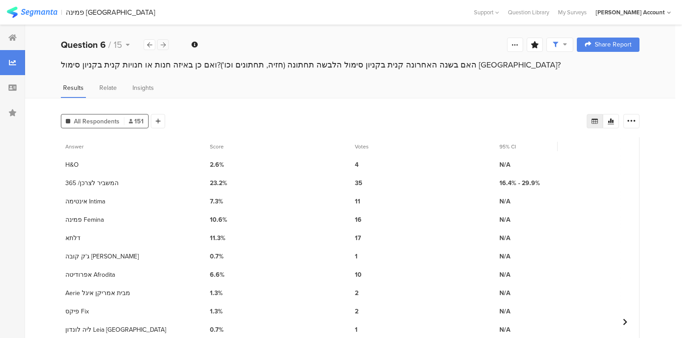
click at [163, 44] on icon at bounding box center [163, 45] width 5 height 6
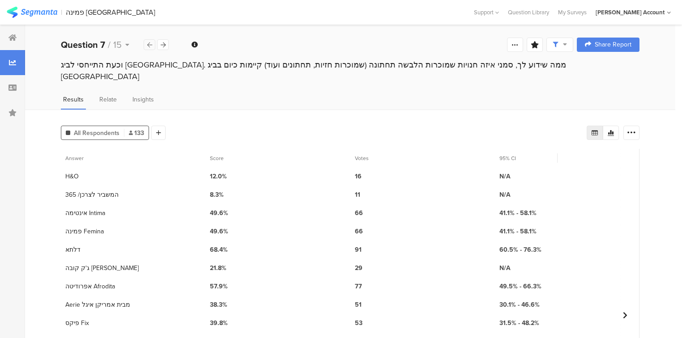
click at [149, 46] on icon at bounding box center [149, 45] width 5 height 6
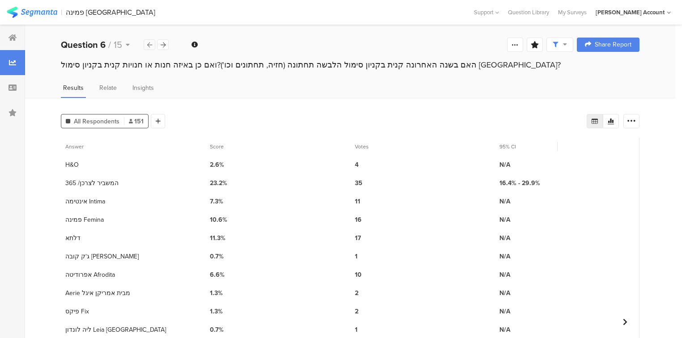
click at [149, 46] on icon at bounding box center [149, 45] width 5 height 6
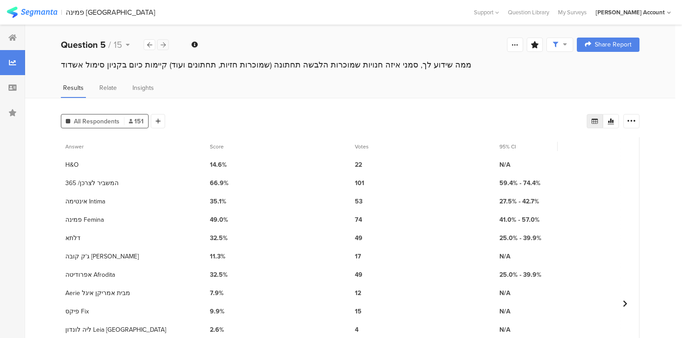
click at [161, 44] on icon at bounding box center [163, 45] width 5 height 6
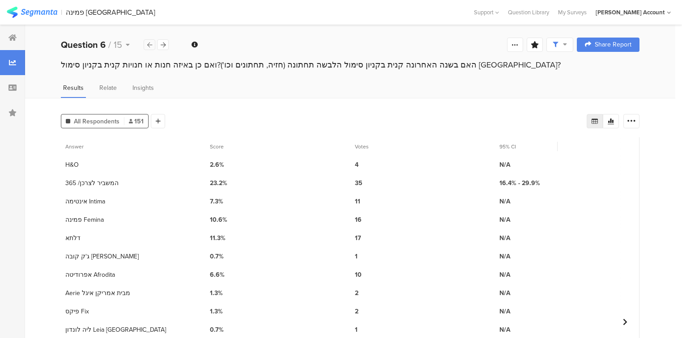
click at [149, 47] on icon at bounding box center [149, 45] width 5 height 6
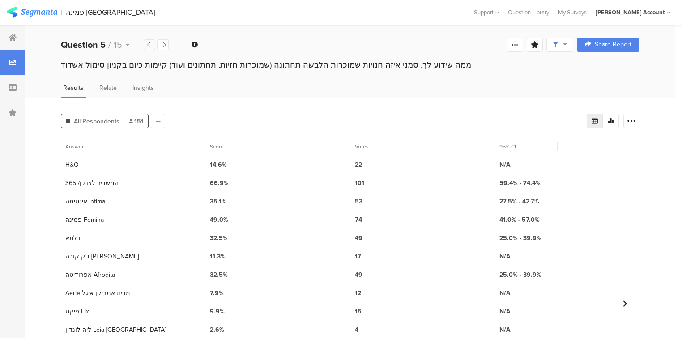
click at [149, 47] on icon at bounding box center [149, 45] width 5 height 6
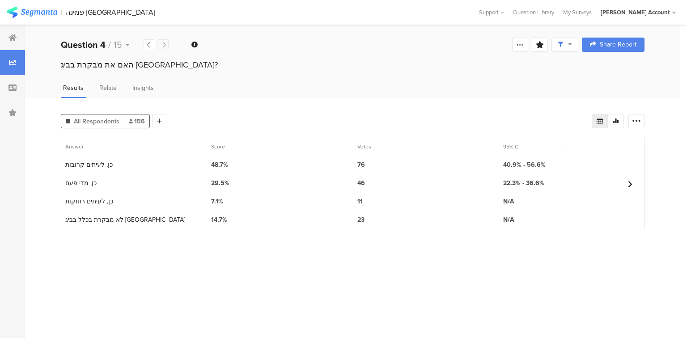
click at [163, 44] on icon at bounding box center [163, 45] width 5 height 6
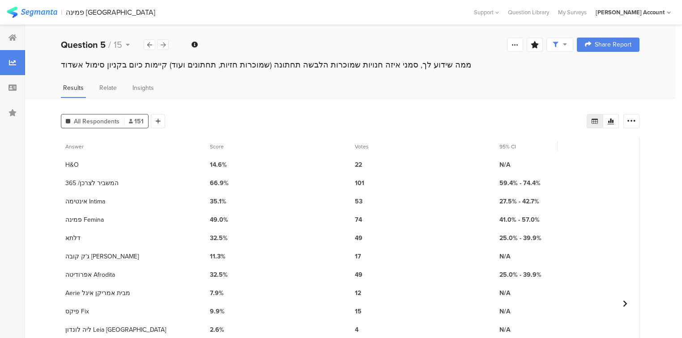
click at [163, 44] on icon at bounding box center [163, 45] width 5 height 6
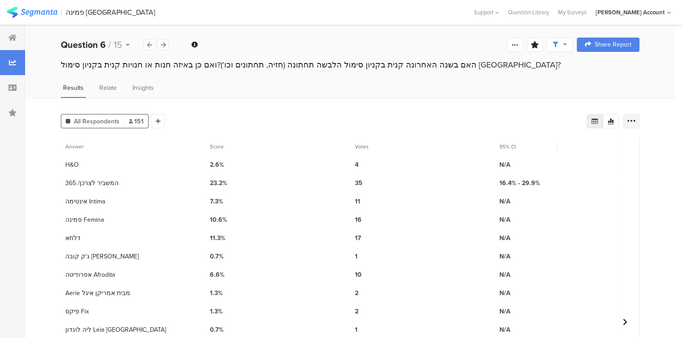
click at [636, 120] on icon at bounding box center [631, 121] width 9 height 9
click at [605, 148] on div "Export as Excel" at bounding box center [583, 146] width 108 height 9
click at [162, 43] on icon at bounding box center [163, 45] width 5 height 6
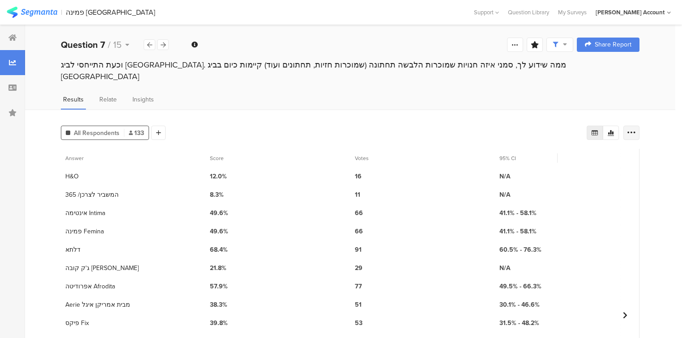
click at [636, 128] on icon at bounding box center [631, 132] width 9 height 9
click at [565, 143] on span "Export as Excel" at bounding box center [550, 146] width 43 height 9
click at [163, 43] on icon at bounding box center [163, 45] width 5 height 6
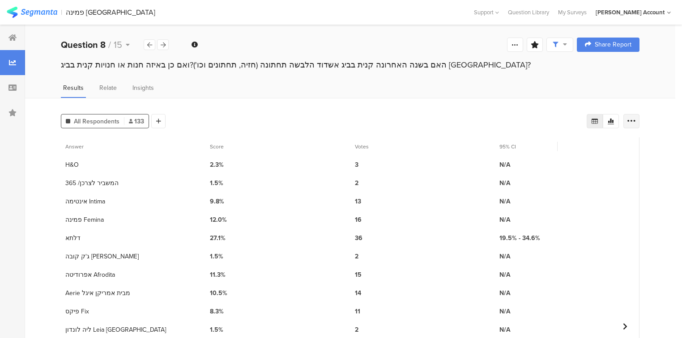
click at [639, 122] on div at bounding box center [631, 121] width 16 height 14
click at [580, 150] on div "Export as Excel" at bounding box center [583, 146] width 108 height 9
click at [163, 45] on icon at bounding box center [163, 45] width 5 height 6
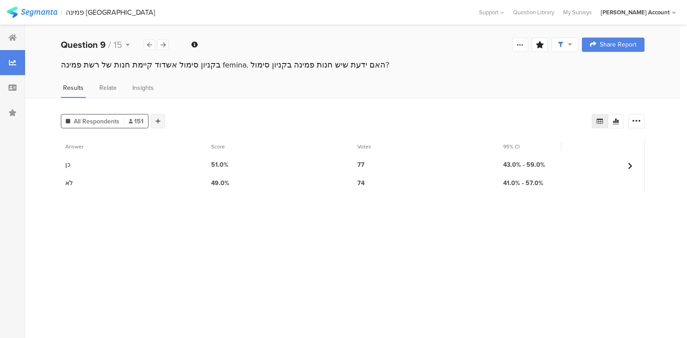
click at [158, 122] on icon at bounding box center [158, 121] width 5 height 6
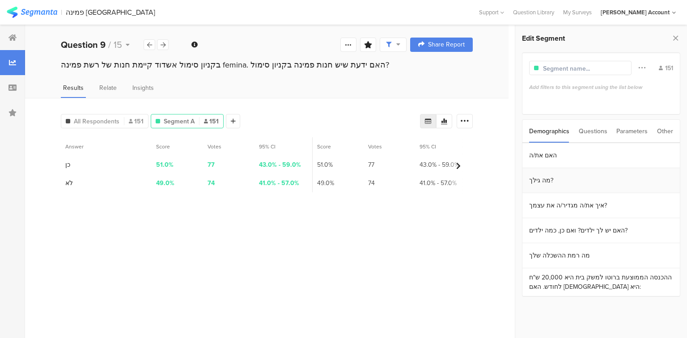
click at [539, 184] on section "מה גילך?" at bounding box center [602, 180] width 158 height 25
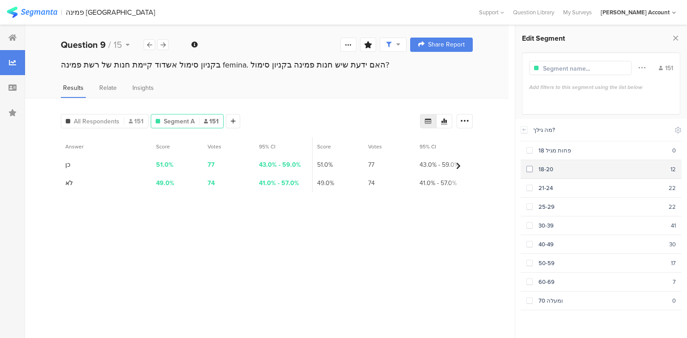
click at [533, 170] on div "18-20" at bounding box center [602, 169] width 138 height 9
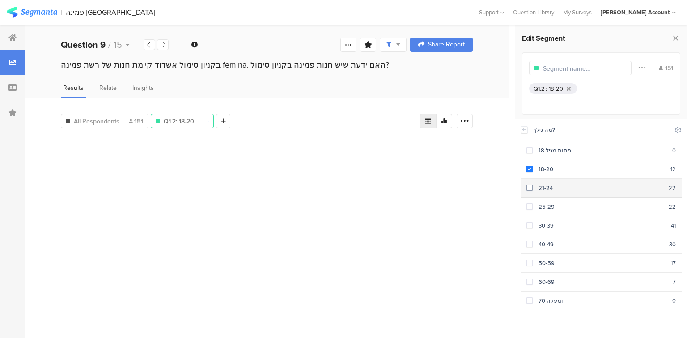
click at [536, 184] on div "21-24" at bounding box center [601, 188] width 136 height 9
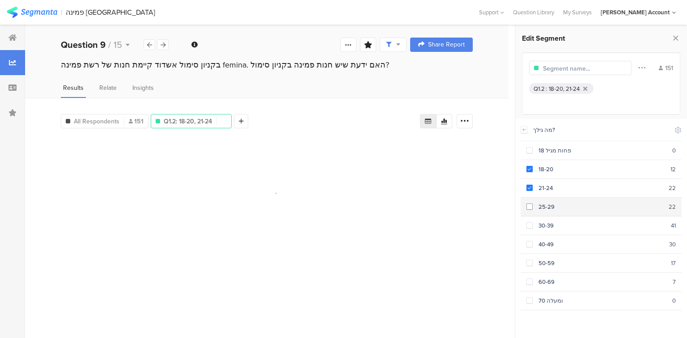
drag, startPoint x: 538, startPoint y: 204, endPoint x: 535, endPoint y: 215, distance: 12.0
click at [538, 204] on div "25-29" at bounding box center [601, 207] width 136 height 9
click at [534, 218] on section "30-39 41" at bounding box center [601, 226] width 161 height 19
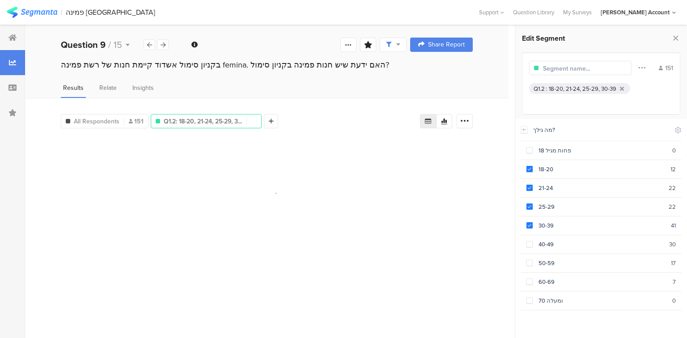
click at [568, 61] on div at bounding box center [580, 68] width 102 height 14
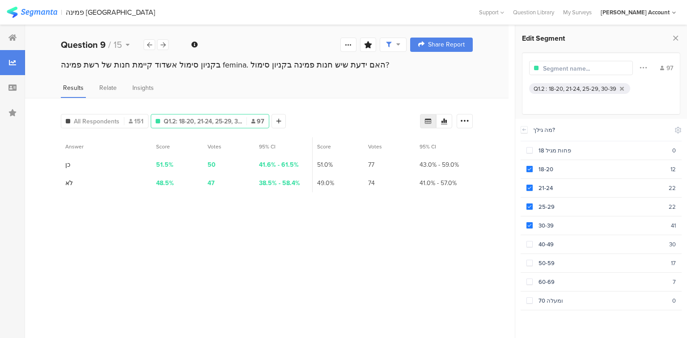
click at [576, 64] on input "text" at bounding box center [582, 68] width 78 height 9
type input "18-39"
click at [213, 122] on icon at bounding box center [215, 121] width 5 height 6
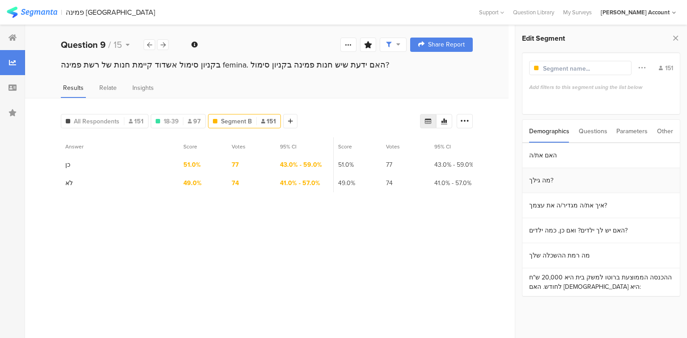
click at [548, 183] on section "מה גילך?" at bounding box center [602, 180] width 158 height 25
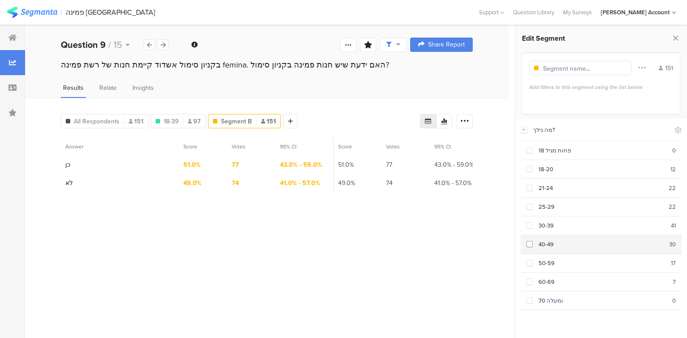
click at [532, 243] on span at bounding box center [530, 244] width 6 height 6
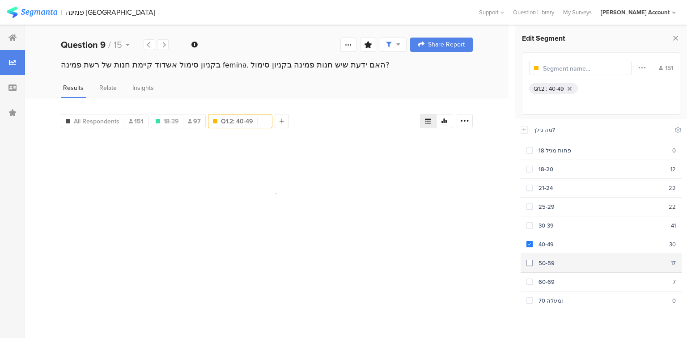
click at [533, 259] on div "50-59" at bounding box center [602, 263] width 138 height 9
click at [531, 279] on span at bounding box center [530, 282] width 6 height 6
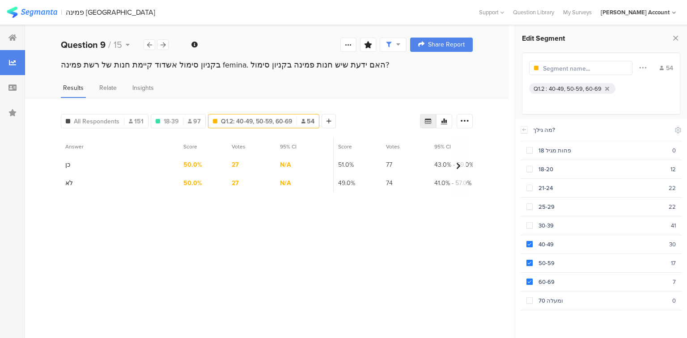
click at [557, 69] on input "text" at bounding box center [582, 68] width 78 height 9
type input "40-69"
click at [271, 123] on div at bounding box center [274, 121] width 14 height 14
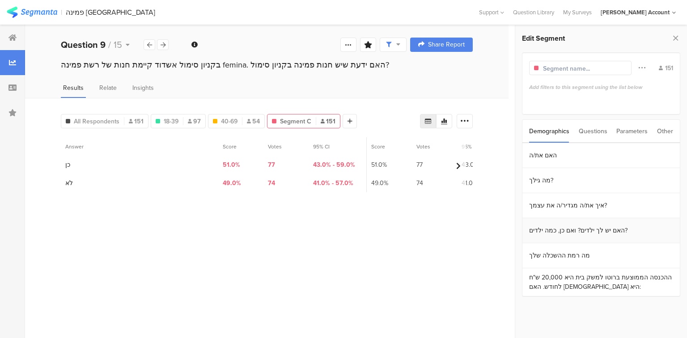
click at [566, 226] on section "האם יש לך ילדים? ואם כן, כמה ילדים?" at bounding box center [602, 230] width 158 height 25
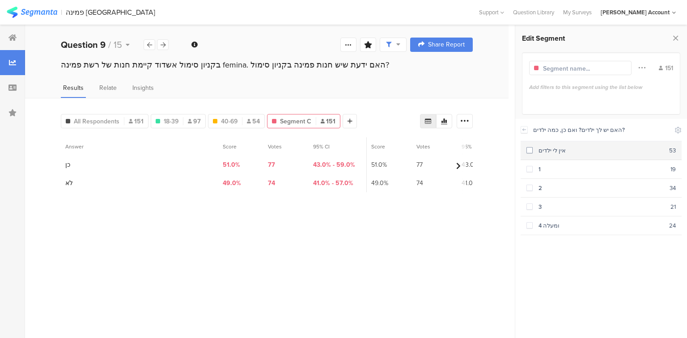
click at [532, 152] on span at bounding box center [530, 150] width 6 height 6
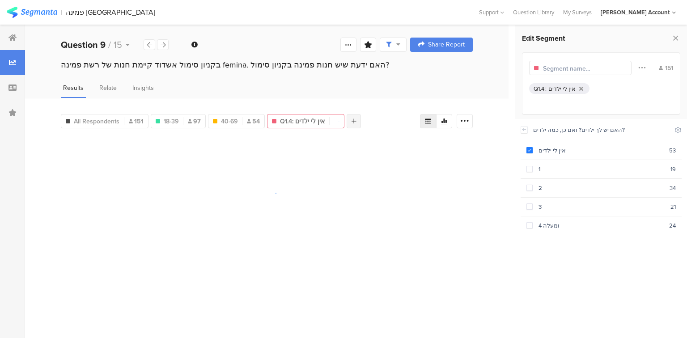
click at [356, 120] on div at bounding box center [354, 121] width 14 height 14
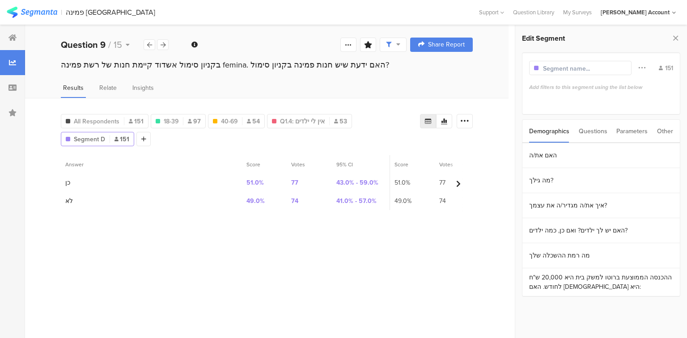
click at [579, 73] on div at bounding box center [580, 68] width 102 height 14
click at [578, 73] on div at bounding box center [580, 68] width 102 height 14
drag, startPoint x: 623, startPoint y: 70, endPoint x: 628, endPoint y: 68, distance: 5.7
click at [624, 70] on div at bounding box center [580, 68] width 102 height 14
click at [609, 63] on div at bounding box center [582, 68] width 78 height 10
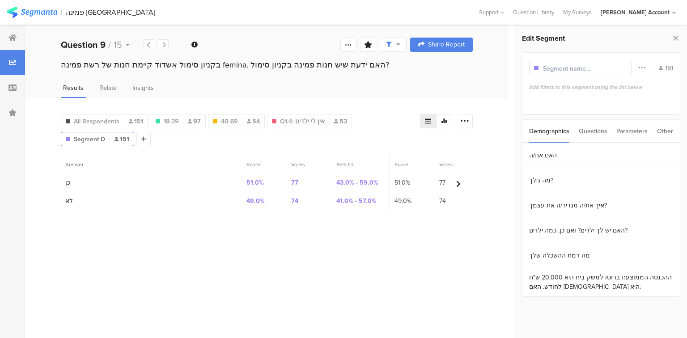
click at [603, 67] on input "text" at bounding box center [582, 68] width 78 height 9
type input "יש ילדים"
click at [571, 230] on section "האם יש לך ילדים? ואם כן, כמה ילדים?" at bounding box center [602, 230] width 158 height 25
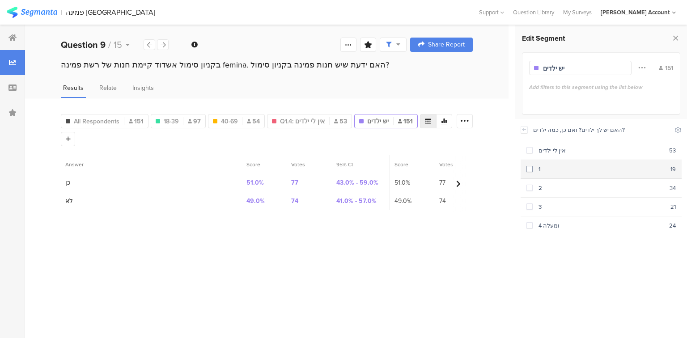
click at [528, 170] on span at bounding box center [530, 169] width 6 height 6
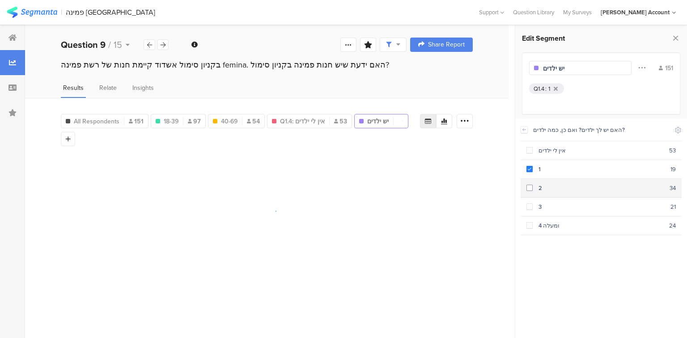
click at [531, 187] on span at bounding box center [530, 188] width 6 height 6
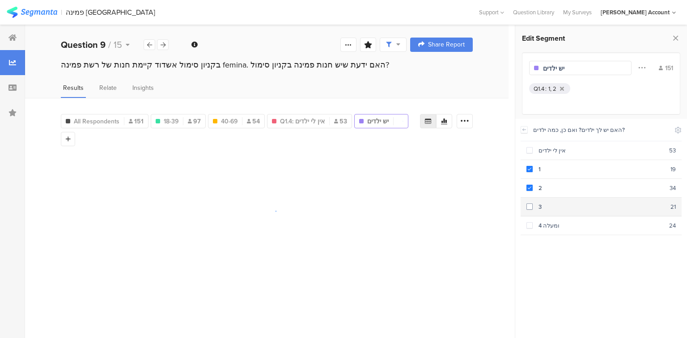
drag, startPoint x: 539, startPoint y: 202, endPoint x: 541, endPoint y: 222, distance: 19.9
click at [539, 203] on div "3" at bounding box center [602, 207] width 138 height 9
click at [545, 225] on div "4 ומעלה" at bounding box center [601, 225] width 136 height 9
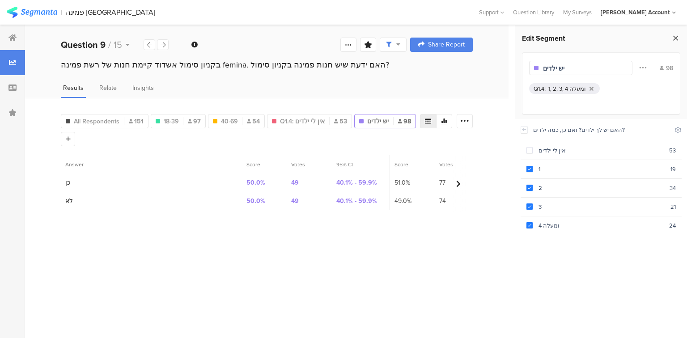
click at [673, 38] on icon at bounding box center [675, 38] width 9 height 13
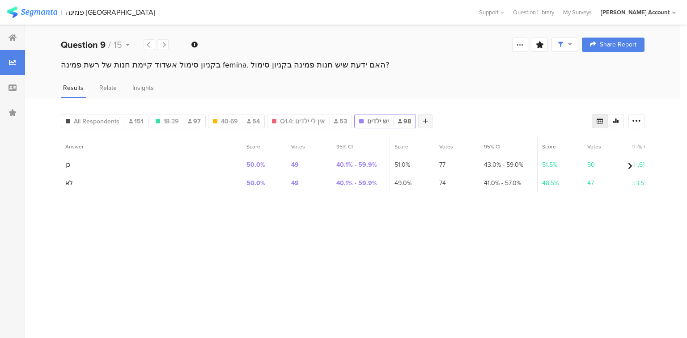
click at [423, 120] on icon at bounding box center [425, 121] width 5 height 6
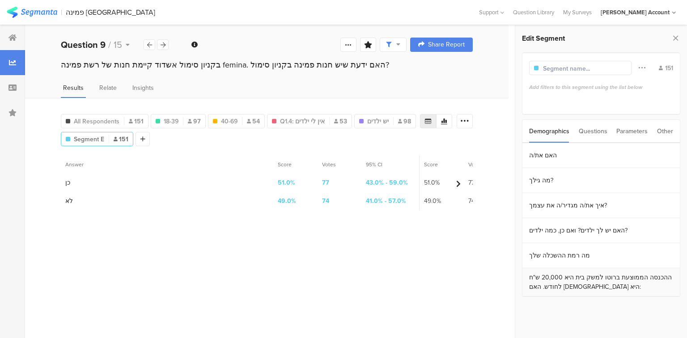
click at [564, 280] on section "ההכנסה הממוצעת ברוטו למשק בית היא 20,000 ש"ח לחודש. האם [DEMOGRAPHIC_DATA] היא:" at bounding box center [602, 282] width 158 height 28
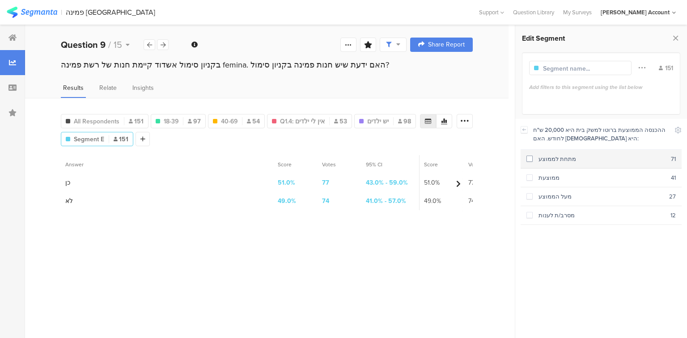
click at [542, 161] on div "מתחת לממוצע" at bounding box center [602, 159] width 138 height 9
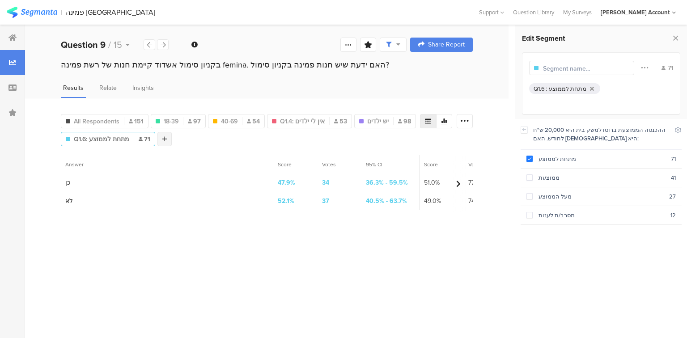
click at [158, 142] on div at bounding box center [165, 139] width 14 height 14
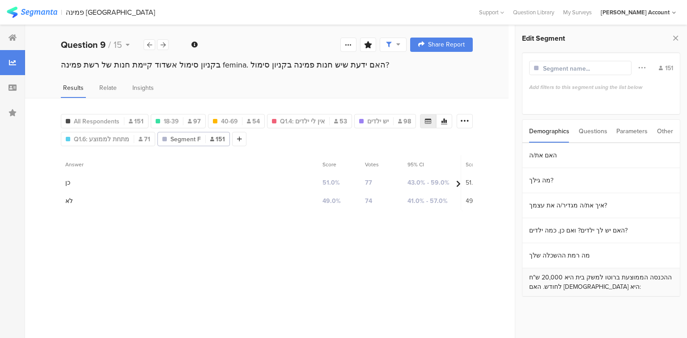
click at [579, 276] on section "ההכנסה הממוצעת ברוטו למשק בית היא 20,000 ש"ח לחודש. האם [DEMOGRAPHIC_DATA] היא:" at bounding box center [602, 282] width 158 height 28
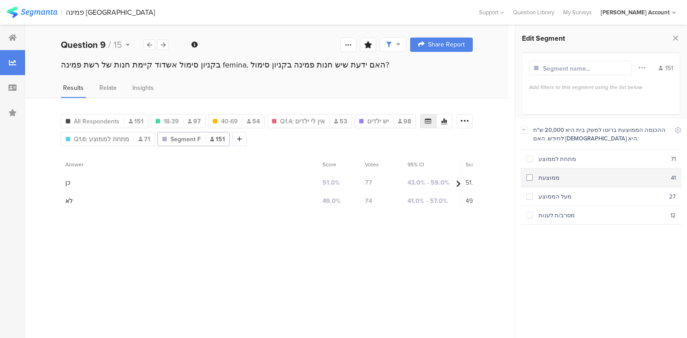
click at [551, 178] on div "ממוצעת" at bounding box center [602, 178] width 138 height 9
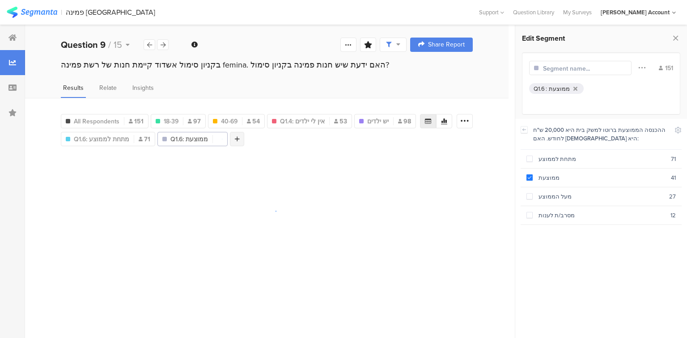
click at [238, 140] on div at bounding box center [237, 139] width 14 height 14
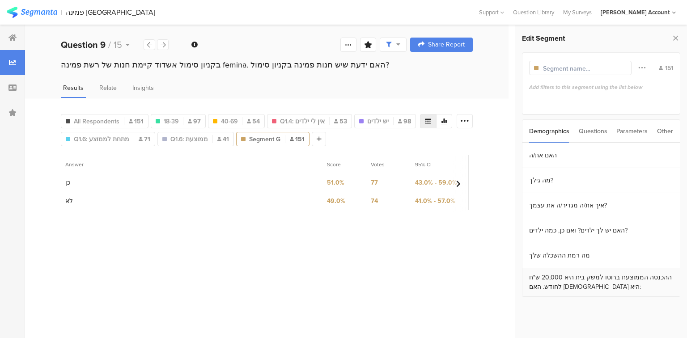
click at [558, 281] on section "ההכנסה הממוצעת ברוטו למשק בית היא 20,000 ש"ח לחודש. האם [DEMOGRAPHIC_DATA] היא:" at bounding box center [602, 282] width 158 height 28
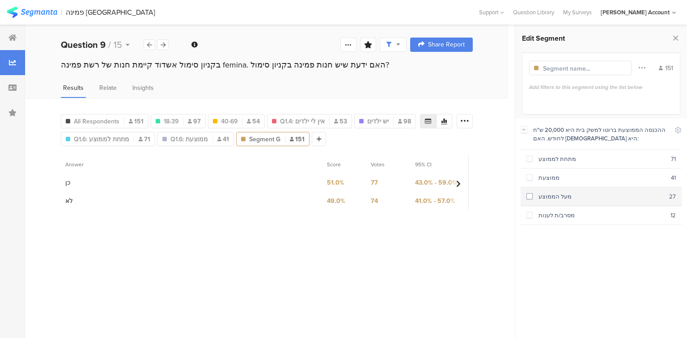
click at [541, 196] on div "מעל הממוצע" at bounding box center [601, 196] width 136 height 9
click at [370, 43] on icon at bounding box center [368, 44] width 8 height 7
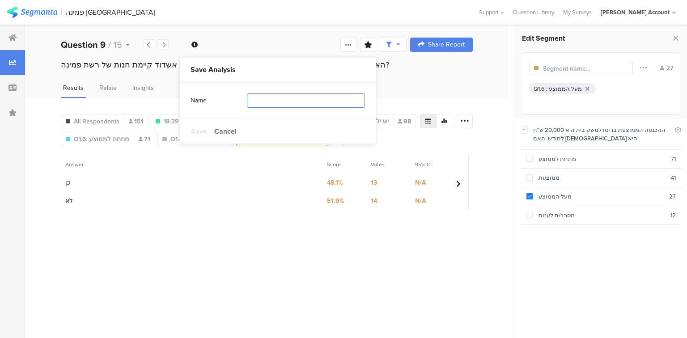
click at [263, 102] on input "text" at bounding box center [306, 101] width 118 height 14
type input "סגמנטים"
click at [198, 131] on span "Save" at bounding box center [199, 131] width 16 height 10
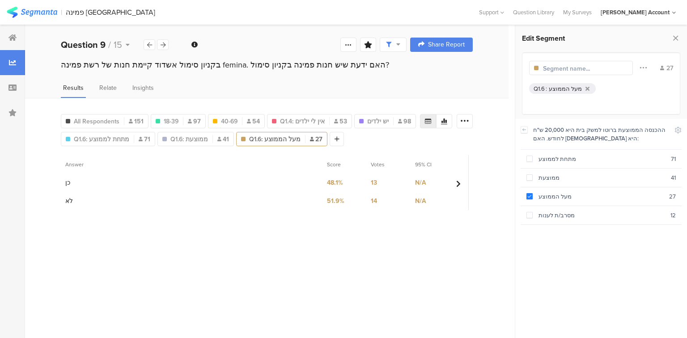
click at [396, 93] on div "Results Relate Insights" at bounding box center [267, 90] width 484 height 15
click at [677, 34] on icon at bounding box center [675, 38] width 9 height 13
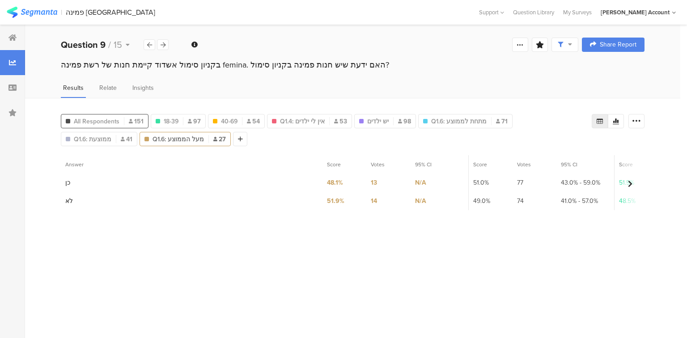
click at [121, 118] on div "All Respondents 151" at bounding box center [104, 121] width 87 height 9
click at [614, 119] on icon at bounding box center [616, 121] width 7 height 7
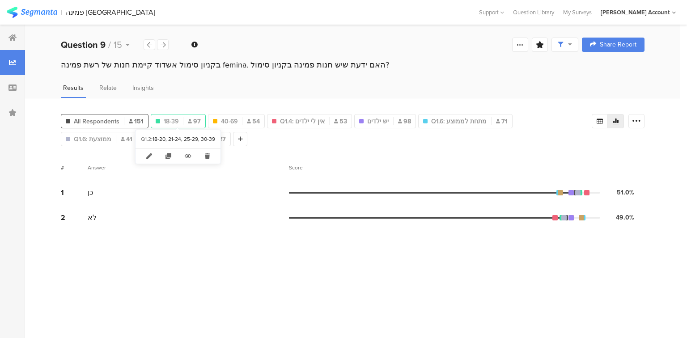
click at [180, 122] on div "18-39 97" at bounding box center [178, 121] width 54 height 9
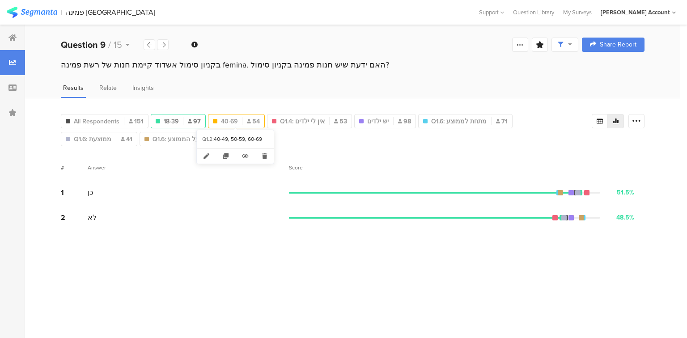
click at [233, 123] on span "40-69" at bounding box center [229, 121] width 17 height 9
type input "40-69"
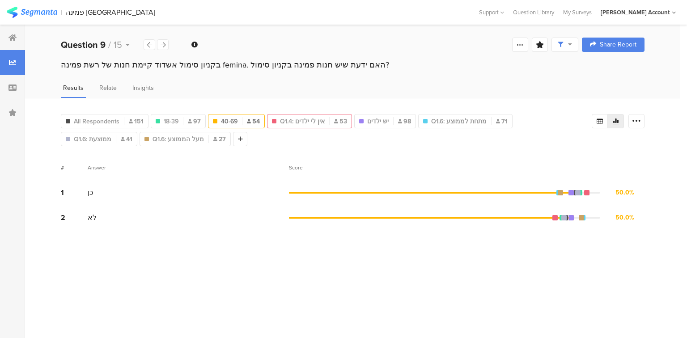
click at [291, 114] on div "Q1.4: אין [PERSON_NAME] ילדים 53" at bounding box center [309, 121] width 85 height 14
click at [313, 118] on span "Q1.4: אין לי ילדים" at bounding box center [302, 121] width 45 height 9
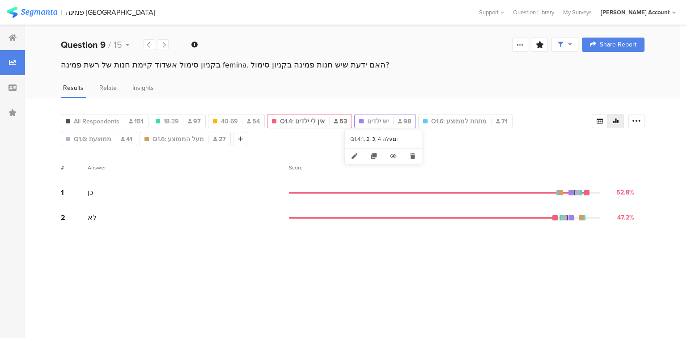
click at [389, 117] on div "יש ילדים 98" at bounding box center [385, 121] width 61 height 9
type input "יש ילדים"
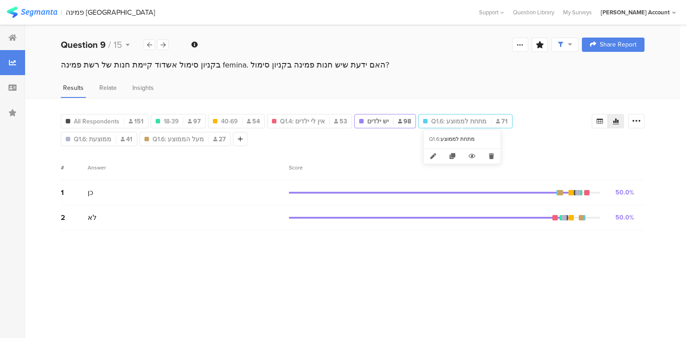
click at [447, 118] on span "Q1.6: מתחת לממוצע" at bounding box center [458, 121] width 55 height 9
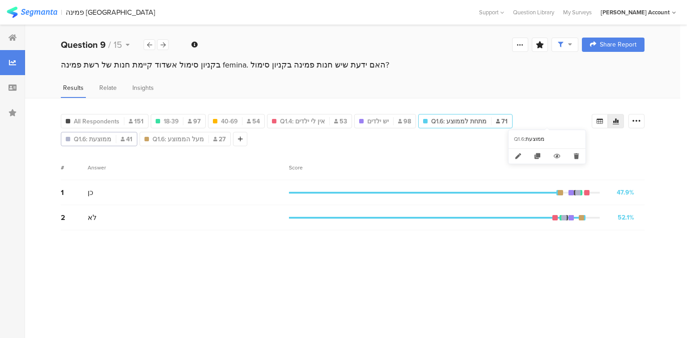
click at [137, 135] on div "Q1.6: ממוצעת 41" at bounding box center [99, 139] width 76 height 9
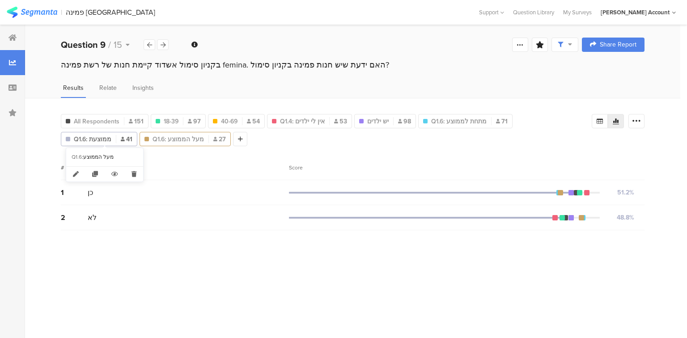
click at [153, 139] on span "Q1.6: מעל הממוצע" at bounding box center [178, 139] width 51 height 9
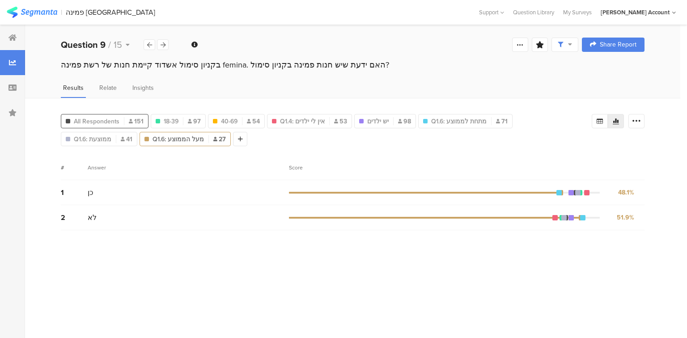
click at [97, 115] on div "All Respondents 151" at bounding box center [105, 121] width 88 height 14
click at [106, 122] on span "All Respondents" at bounding box center [97, 121] width 46 height 9
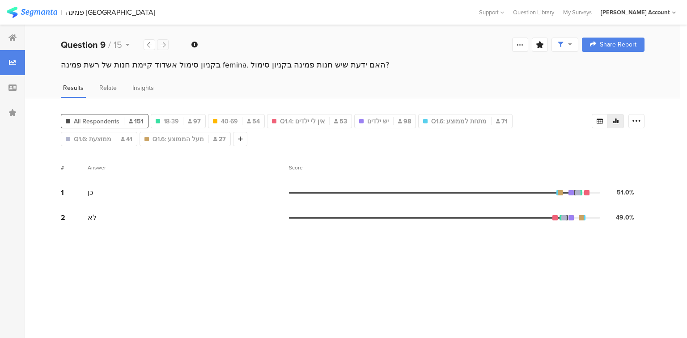
click at [163, 47] on icon at bounding box center [163, 45] width 5 height 6
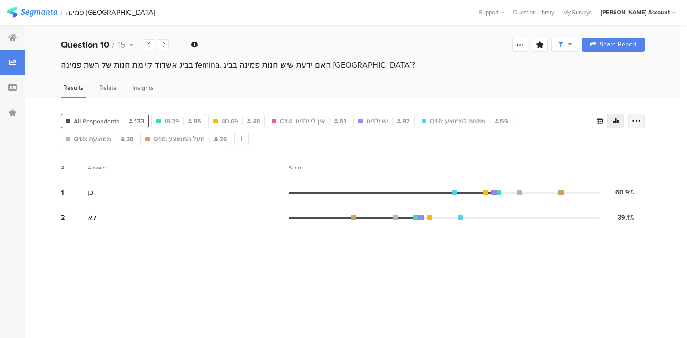
click at [637, 118] on icon at bounding box center [636, 121] width 9 height 9
click at [530, 88] on div "Results Relate Insights" at bounding box center [353, 90] width 656 height 15
click at [599, 123] on div at bounding box center [600, 121] width 16 height 14
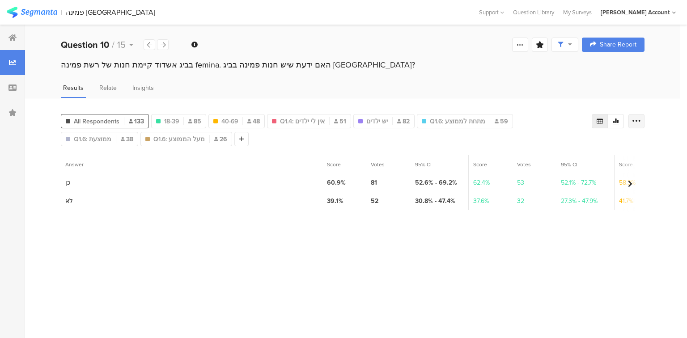
click at [637, 124] on div at bounding box center [637, 121] width 16 height 14
click at [570, 144] on span "Export as Excel" at bounding box center [550, 146] width 43 height 9
click at [164, 43] on icon at bounding box center [163, 45] width 5 height 6
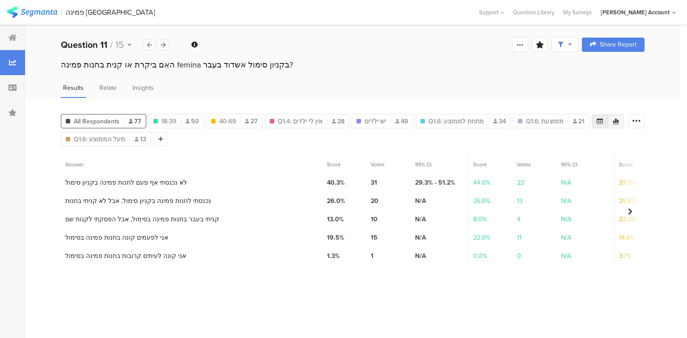
click at [620, 116] on div at bounding box center [616, 121] width 16 height 14
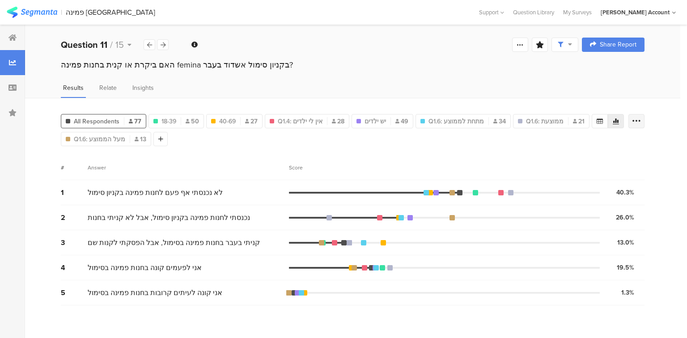
click at [637, 123] on icon at bounding box center [636, 121] width 9 height 9
click at [601, 119] on icon at bounding box center [600, 121] width 6 height 5
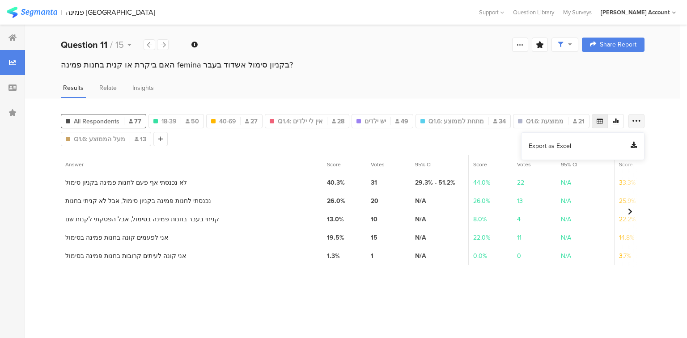
click at [635, 122] on icon at bounding box center [636, 121] width 9 height 9
click at [633, 117] on icon at bounding box center [636, 121] width 9 height 9
click at [556, 149] on span "Export as Excel" at bounding box center [550, 146] width 43 height 9
click at [150, 45] on icon at bounding box center [149, 45] width 5 height 6
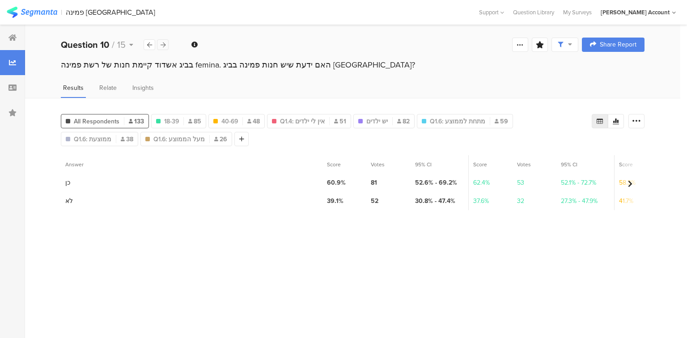
click at [165, 43] on icon at bounding box center [163, 45] width 5 height 6
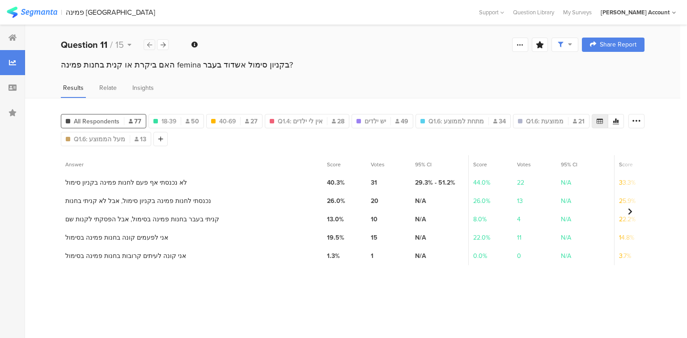
click at [152, 45] on div at bounding box center [150, 44] width 12 height 11
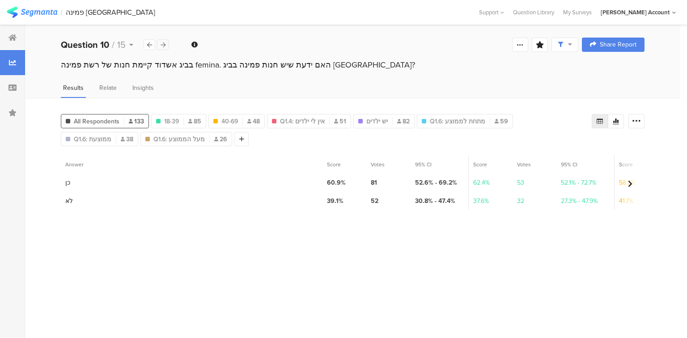
click at [161, 45] on icon at bounding box center [163, 45] width 5 height 6
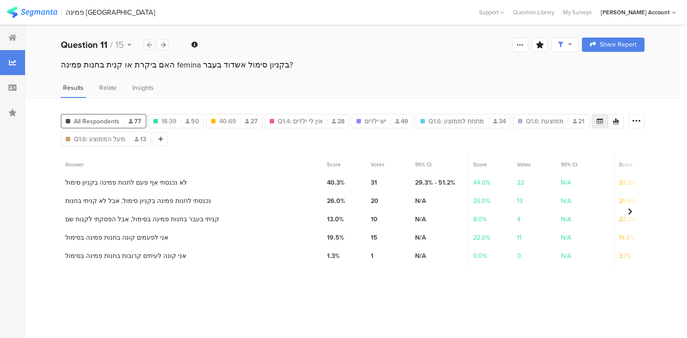
click at [149, 45] on icon at bounding box center [149, 45] width 5 height 6
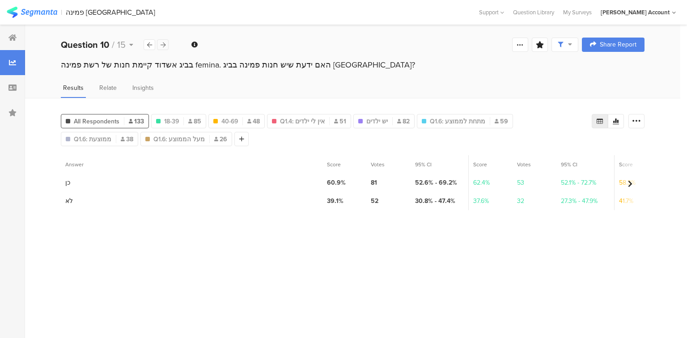
click at [164, 45] on icon at bounding box center [163, 45] width 5 height 6
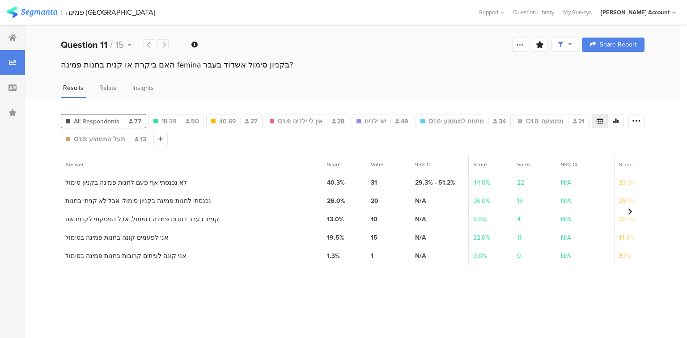
click at [165, 42] on icon at bounding box center [163, 45] width 5 height 6
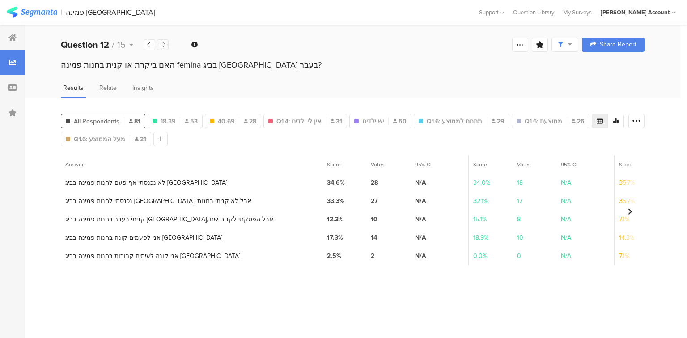
click at [165, 42] on icon at bounding box center [163, 45] width 5 height 6
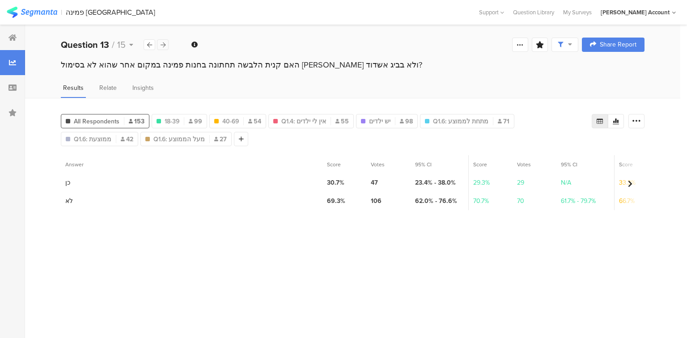
click at [166, 43] on div at bounding box center [163, 44] width 12 height 11
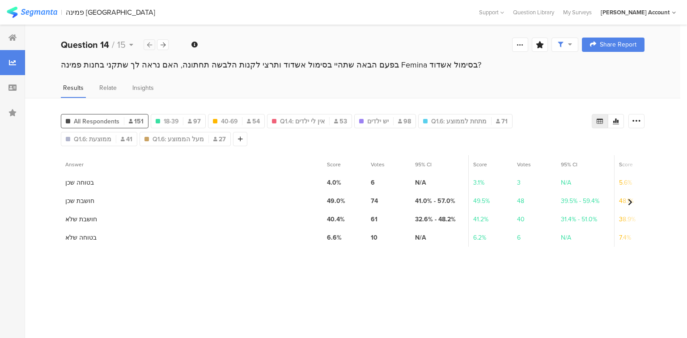
click at [147, 45] on icon at bounding box center [149, 45] width 5 height 6
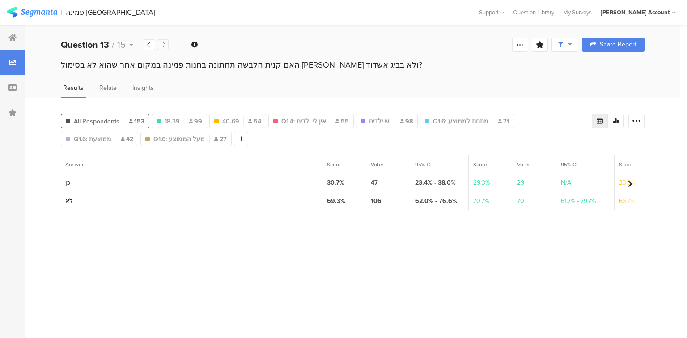
click at [164, 47] on icon at bounding box center [163, 45] width 5 height 6
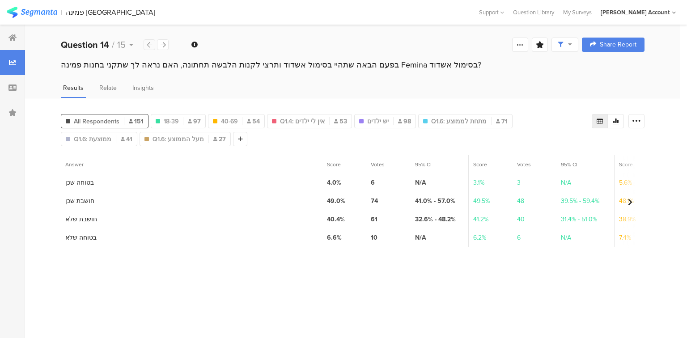
click at [151, 41] on div at bounding box center [150, 44] width 12 height 11
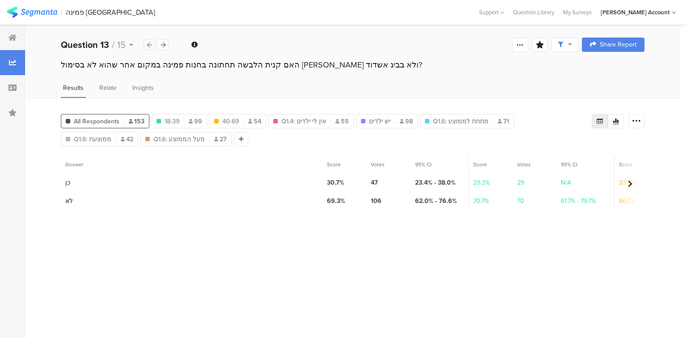
click at [151, 41] on div at bounding box center [150, 44] width 12 height 11
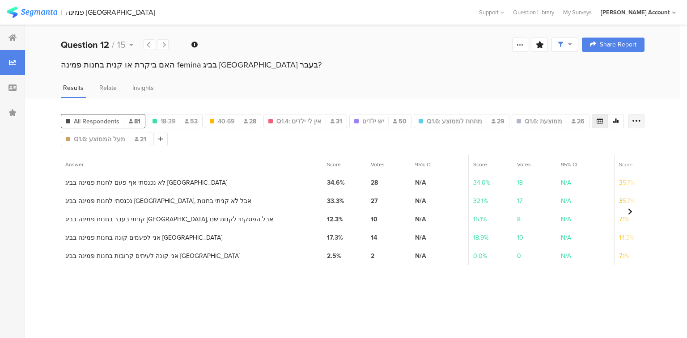
click at [636, 118] on icon at bounding box center [636, 121] width 9 height 9
click at [575, 145] on div "Export as Excel" at bounding box center [583, 146] width 108 height 9
click at [148, 46] on icon at bounding box center [149, 45] width 5 height 6
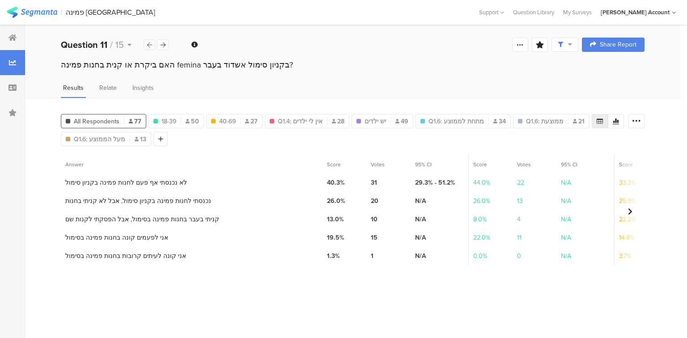
click at [150, 43] on icon at bounding box center [149, 45] width 5 height 6
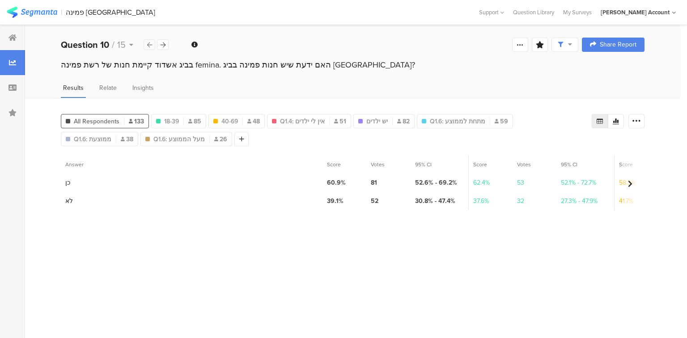
click at [150, 43] on icon at bounding box center [149, 45] width 5 height 6
click at [148, 45] on icon at bounding box center [149, 45] width 5 height 6
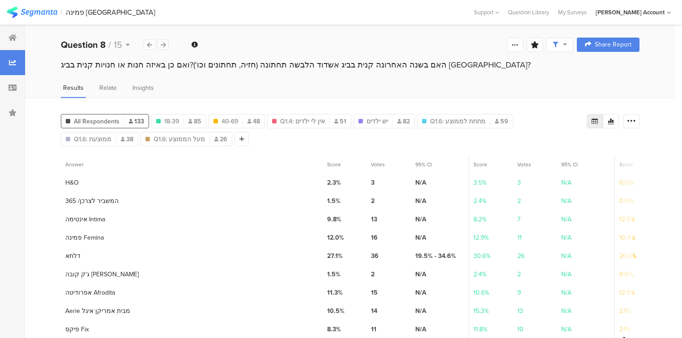
click at [162, 43] on icon at bounding box center [163, 45] width 5 height 6
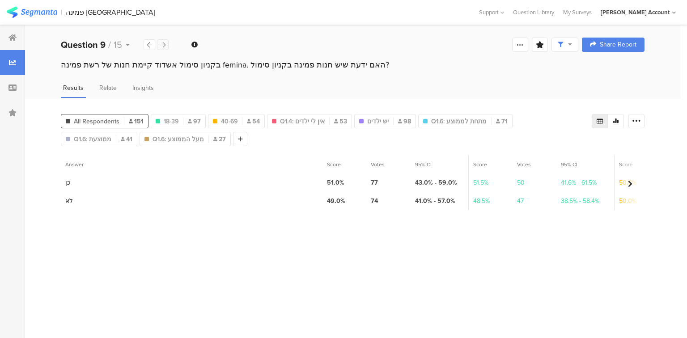
click at [162, 45] on icon at bounding box center [163, 45] width 5 height 6
click at [164, 45] on icon at bounding box center [163, 45] width 5 height 6
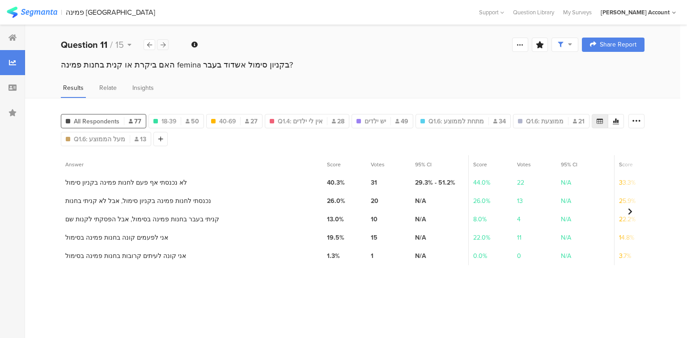
click at [161, 45] on icon at bounding box center [163, 45] width 5 height 6
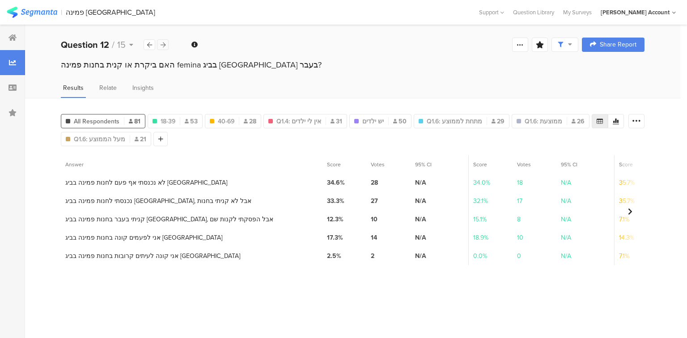
click at [161, 45] on icon at bounding box center [163, 45] width 5 height 6
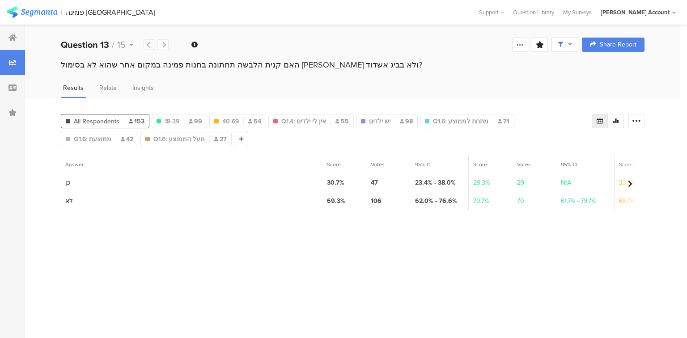
click at [149, 43] on icon at bounding box center [149, 45] width 5 height 6
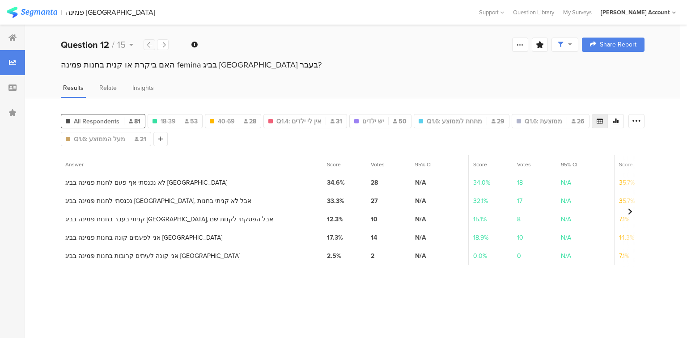
click at [149, 43] on icon at bounding box center [149, 45] width 5 height 6
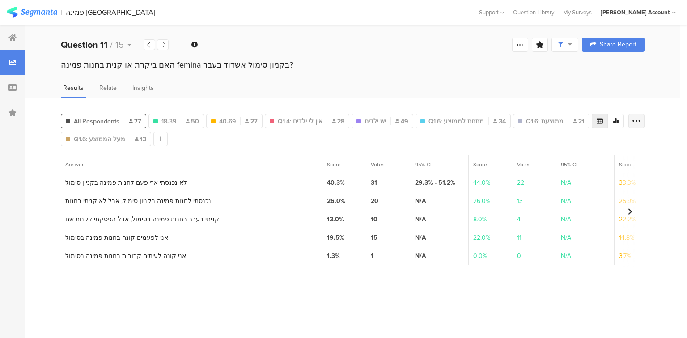
click at [633, 120] on icon at bounding box center [636, 121] width 9 height 9
click at [571, 145] on div "Export as Excel" at bounding box center [583, 146] width 108 height 9
click at [145, 47] on div at bounding box center [150, 44] width 12 height 11
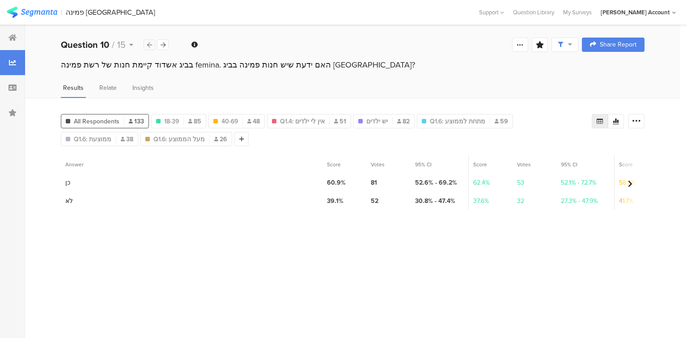
click at [145, 47] on div at bounding box center [150, 44] width 12 height 11
click at [162, 42] on icon at bounding box center [163, 45] width 5 height 6
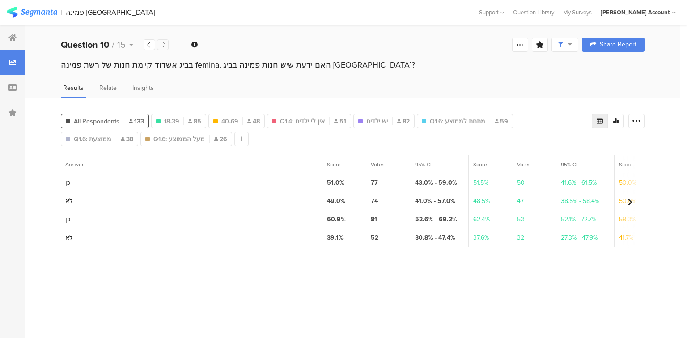
click at [162, 42] on icon at bounding box center [163, 45] width 5 height 6
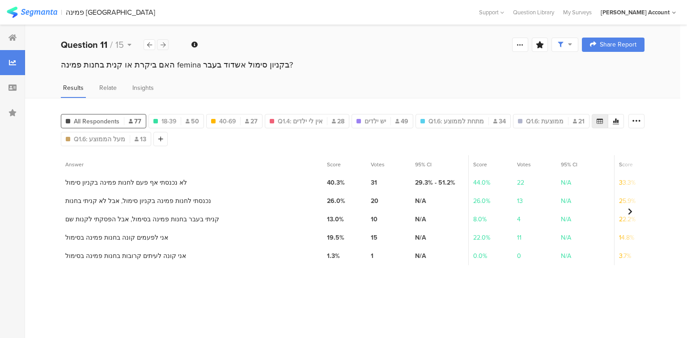
click at [162, 42] on icon at bounding box center [163, 45] width 5 height 6
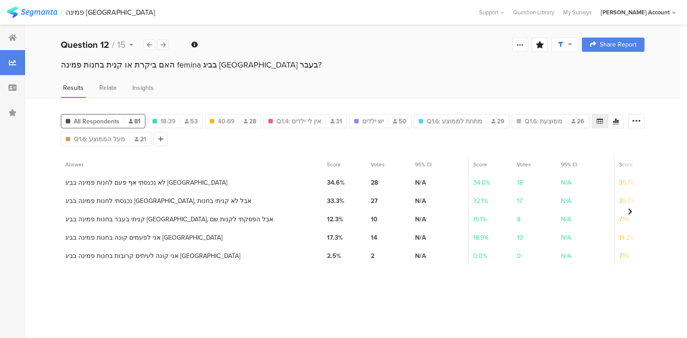
click at [160, 41] on div at bounding box center [163, 44] width 12 height 11
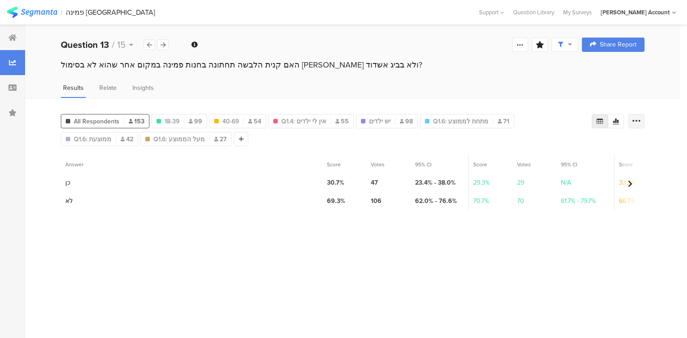
click at [639, 121] on icon at bounding box center [636, 121] width 9 height 9
click at [559, 145] on span "Export as Excel" at bounding box center [550, 146] width 43 height 9
click at [162, 45] on icon at bounding box center [163, 45] width 5 height 6
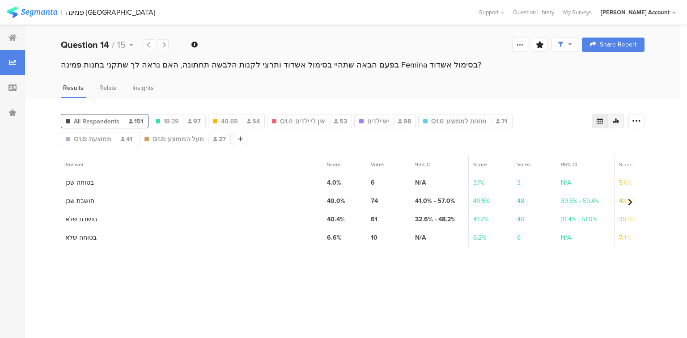
click at [613, 122] on icon at bounding box center [616, 121] width 7 height 7
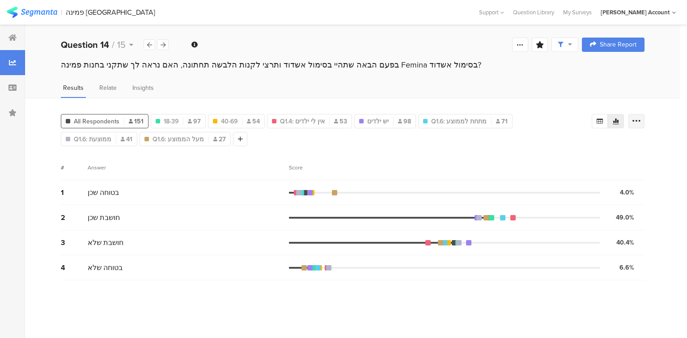
click at [629, 118] on div at bounding box center [637, 121] width 16 height 14
click at [600, 119] on icon at bounding box center [600, 121] width 6 height 5
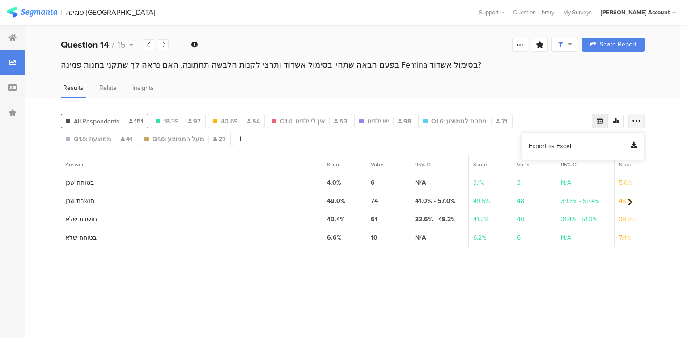
click at [637, 120] on icon at bounding box center [636, 121] width 9 height 9
click at [636, 119] on icon at bounding box center [636, 121] width 9 height 9
click at [625, 145] on div "Export as Excel" at bounding box center [583, 146] width 108 height 9
click at [161, 47] on icon at bounding box center [163, 45] width 5 height 6
click at [635, 123] on icon at bounding box center [636, 121] width 9 height 9
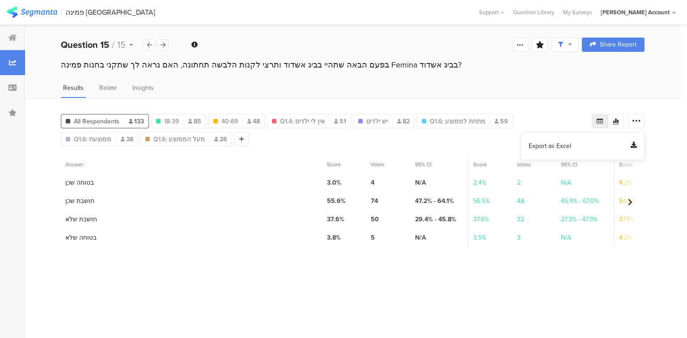
click at [597, 145] on div "Export as Excel" at bounding box center [583, 146] width 108 height 9
click at [153, 45] on div at bounding box center [150, 44] width 12 height 11
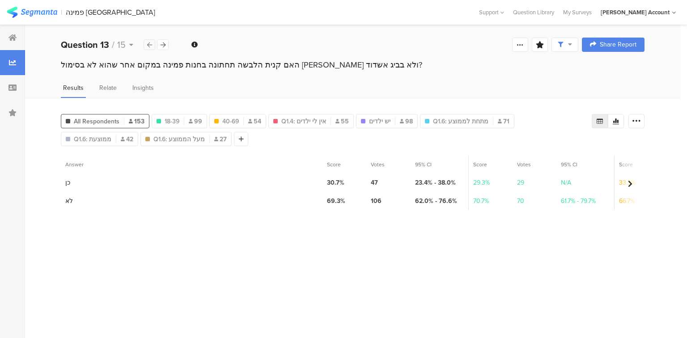
click at [153, 45] on div at bounding box center [150, 44] width 12 height 11
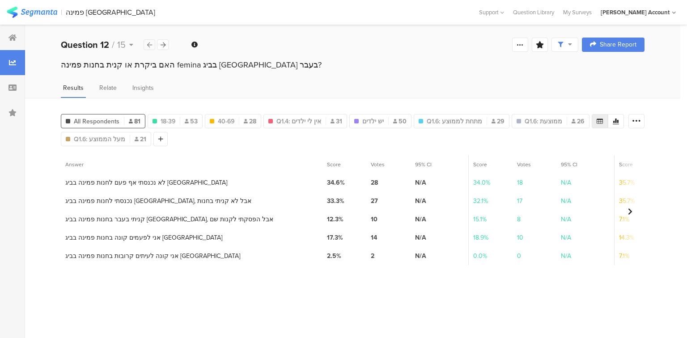
click at [152, 45] on div at bounding box center [150, 44] width 12 height 11
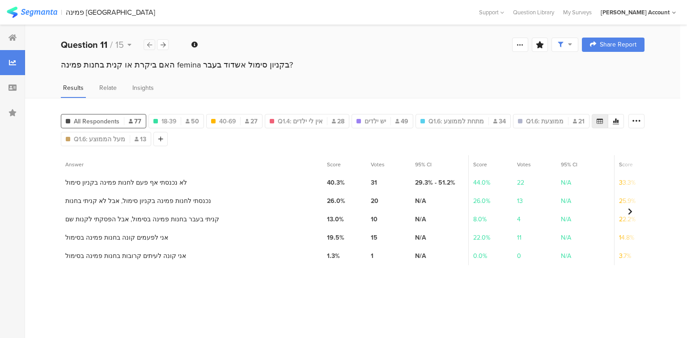
click at [152, 45] on div at bounding box center [150, 44] width 12 height 11
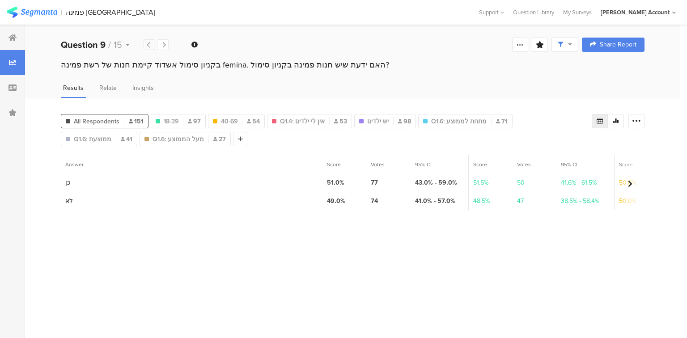
click at [152, 45] on div at bounding box center [150, 44] width 12 height 11
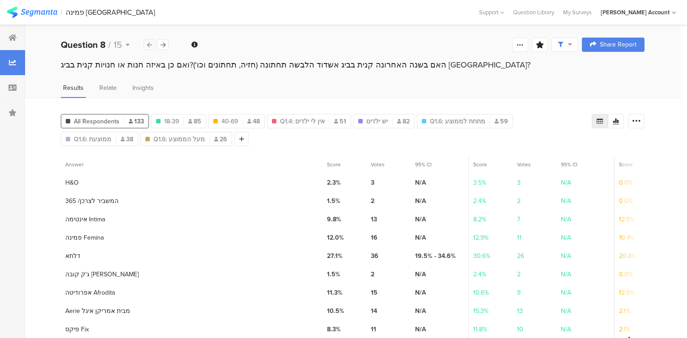
click at [152, 45] on div at bounding box center [150, 44] width 12 height 11
click at [151, 44] on icon at bounding box center [149, 45] width 5 height 6
click at [150, 44] on icon at bounding box center [149, 45] width 5 height 6
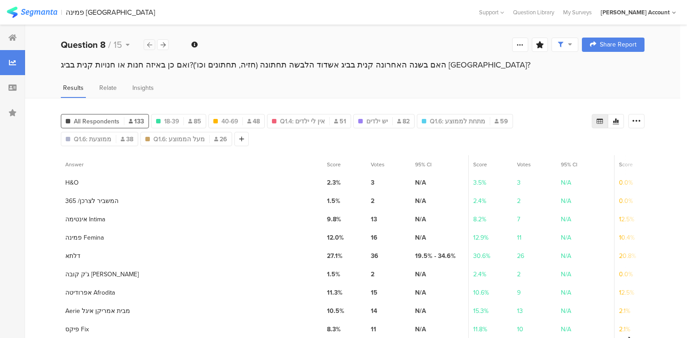
click at [150, 44] on icon at bounding box center [149, 45] width 5 height 6
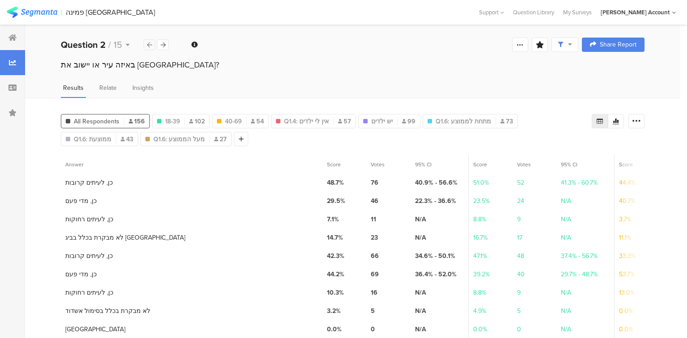
click at [150, 44] on icon at bounding box center [149, 45] width 5 height 6
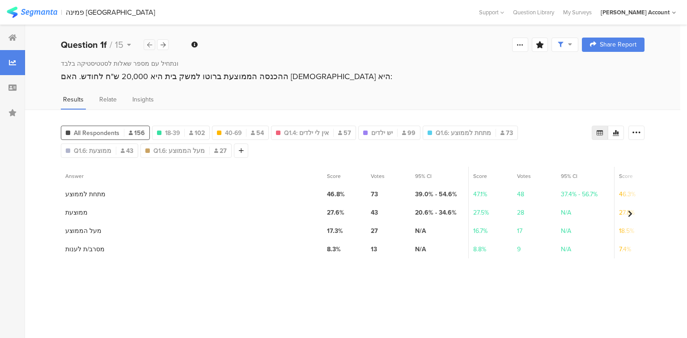
click at [150, 44] on icon at bounding box center [149, 45] width 5 height 6
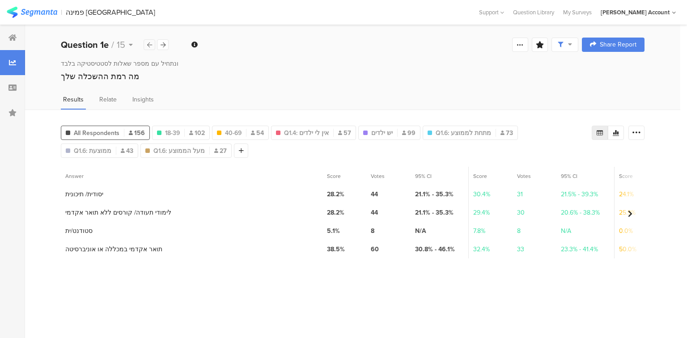
click at [148, 43] on icon at bounding box center [149, 45] width 5 height 6
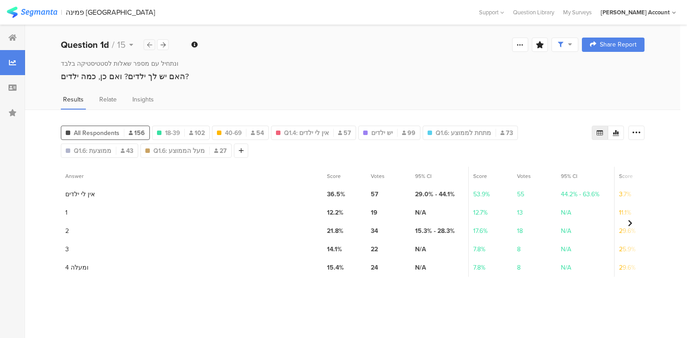
click at [148, 43] on icon at bounding box center [149, 45] width 5 height 6
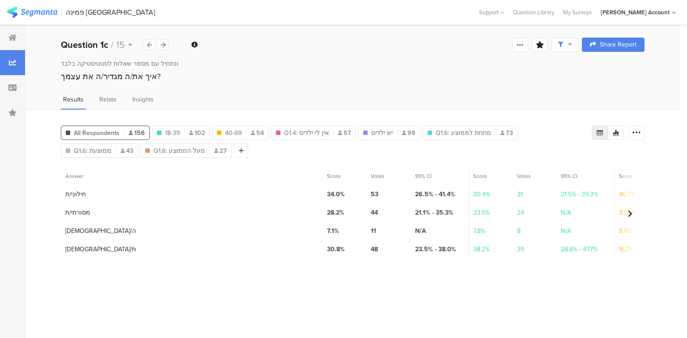
click at [617, 133] on icon at bounding box center [616, 132] width 7 height 7
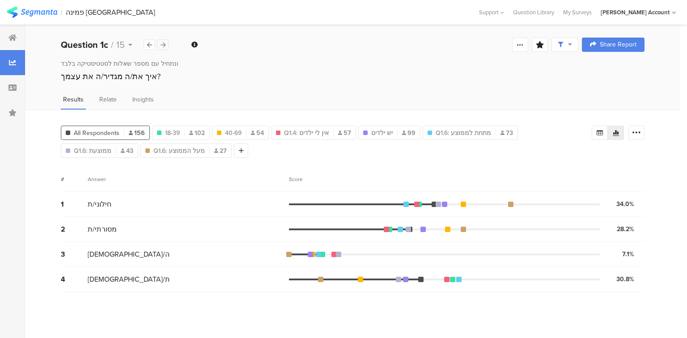
click at [161, 49] on div at bounding box center [163, 44] width 12 height 11
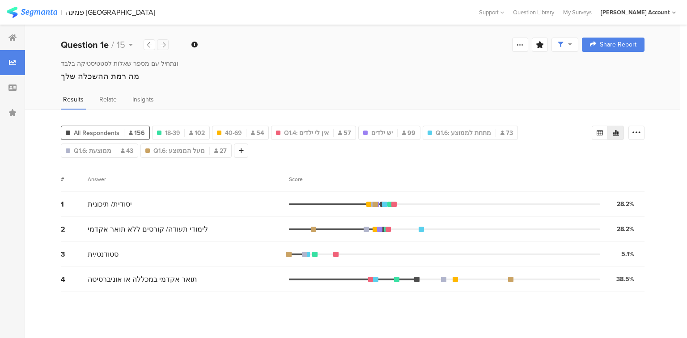
click at [161, 49] on div at bounding box center [163, 44] width 12 height 11
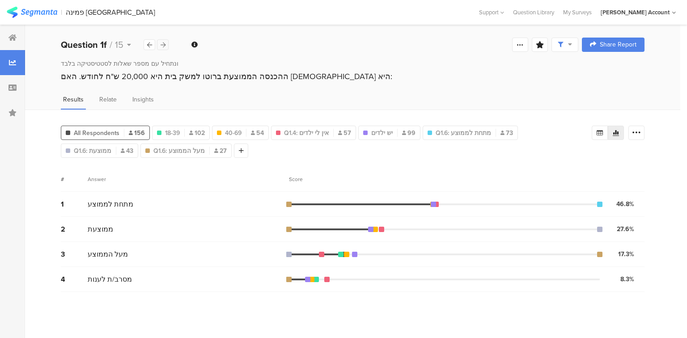
click at [161, 49] on div at bounding box center [163, 44] width 12 height 11
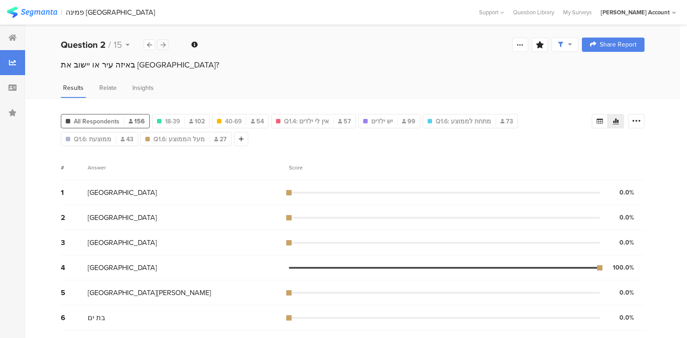
click at [161, 49] on div at bounding box center [163, 44] width 12 height 11
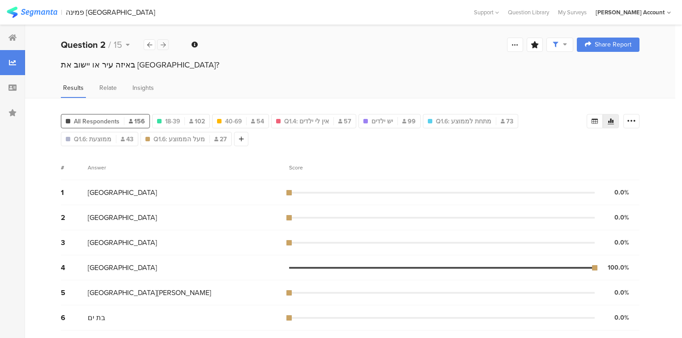
click at [161, 49] on div at bounding box center [163, 44] width 12 height 11
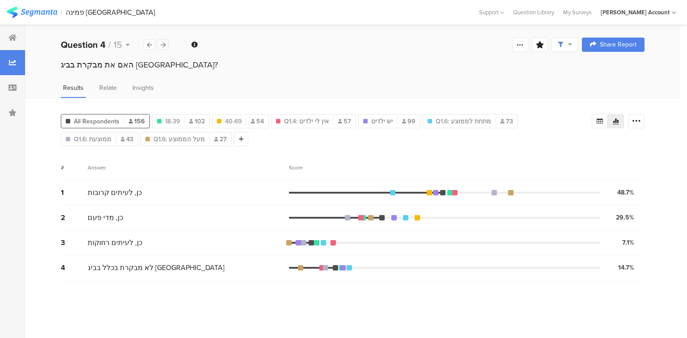
click at [161, 49] on div at bounding box center [163, 44] width 12 height 11
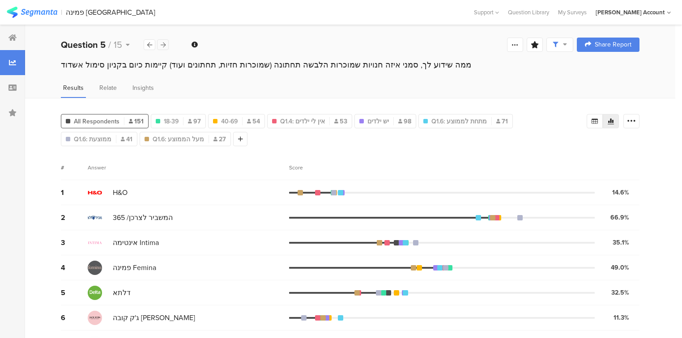
click at [161, 49] on div at bounding box center [163, 44] width 12 height 11
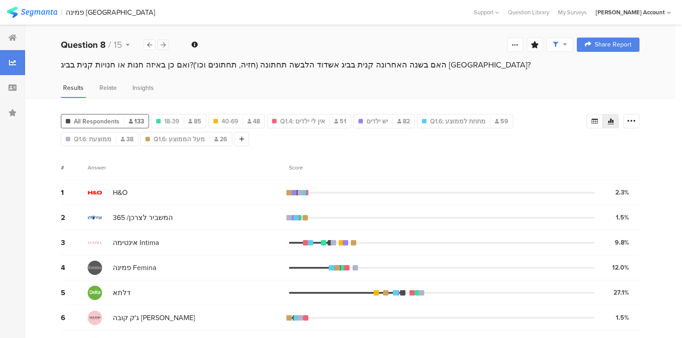
click at [161, 49] on div at bounding box center [163, 44] width 12 height 11
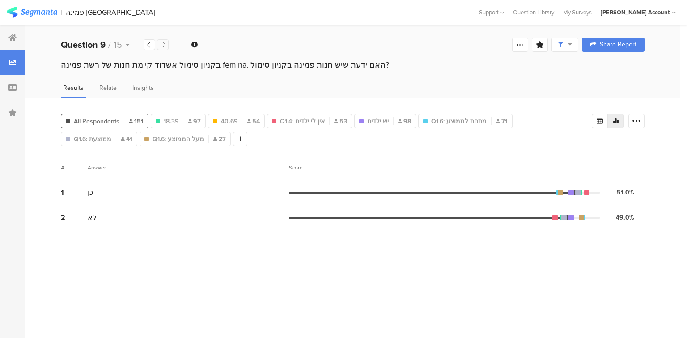
click at [161, 48] on div at bounding box center [163, 44] width 12 height 11
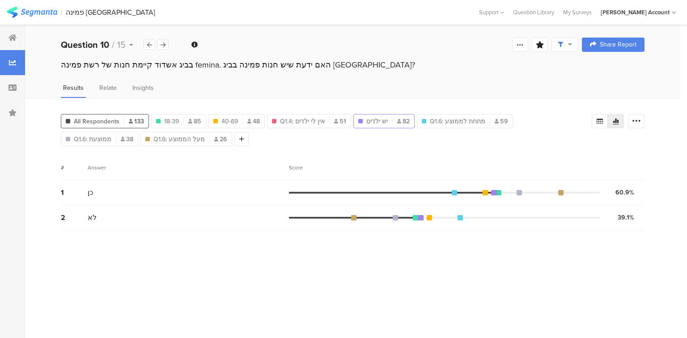
click at [378, 125] on div "יש ילדים 82" at bounding box center [383, 121] width 61 height 14
click at [376, 122] on span "יש ילדים" at bounding box center [376, 121] width 21 height 9
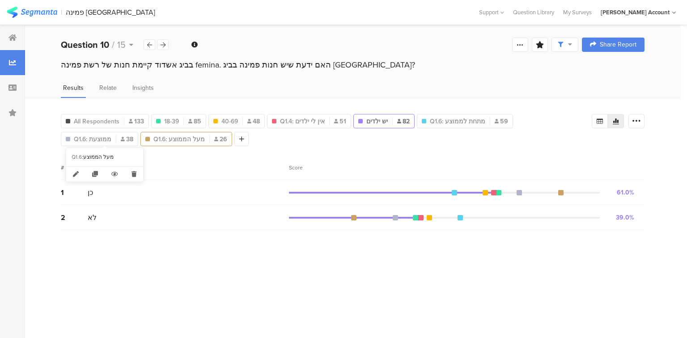
click at [153, 140] on span "Q1.6: מעל הממוצע" at bounding box center [178, 139] width 51 height 9
